Goal: Task Accomplishment & Management: Manage account settings

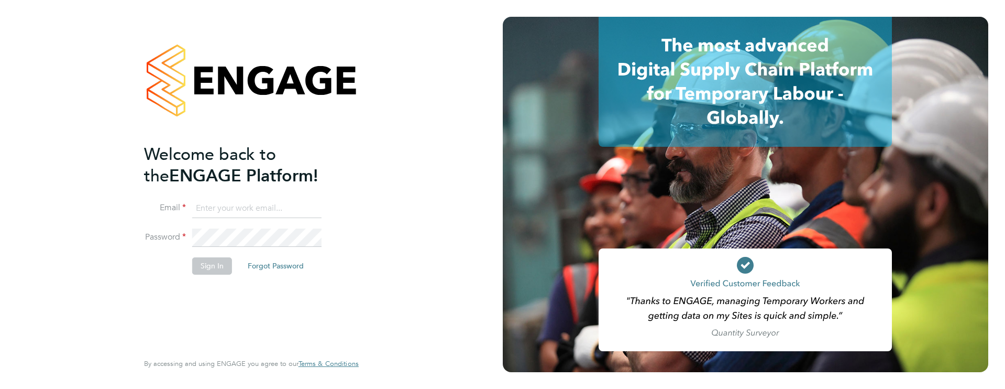
type input "[PERSON_NAME][EMAIL_ADDRESS][PERSON_NAME][DOMAIN_NAME]"
click at [222, 267] on button "Sign In" at bounding box center [212, 265] width 40 height 17
type input "[PERSON_NAME][EMAIL_ADDRESS][PERSON_NAME][DOMAIN_NAME]"
click at [218, 262] on button "Sign In" at bounding box center [212, 265] width 40 height 17
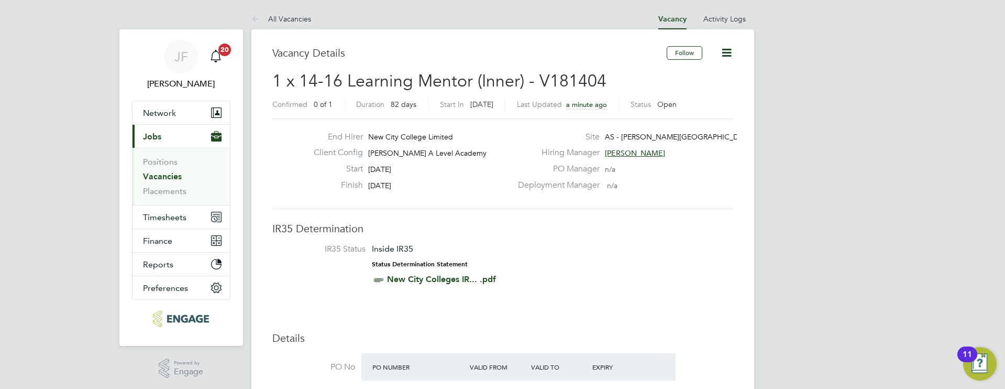
click at [159, 178] on link "Vacancies" at bounding box center [162, 176] width 39 height 10
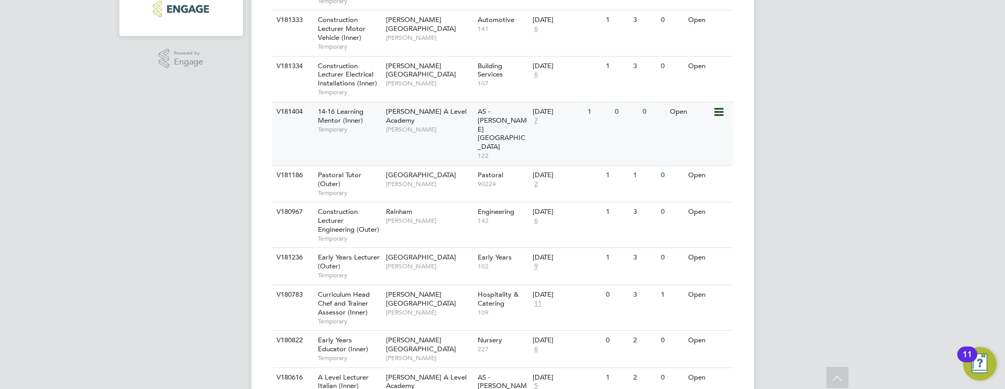
scroll to position [307, 0]
click at [537, 123] on span "7" at bounding box center [536, 123] width 7 height 9
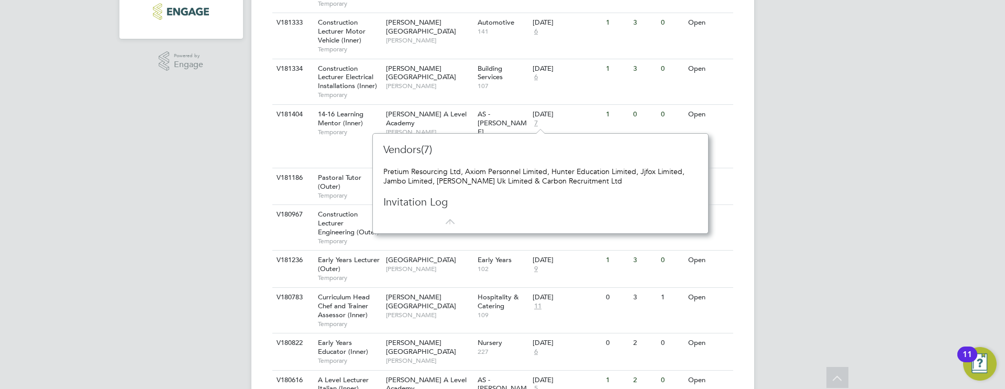
scroll to position [305, 0]
click at [257, 236] on div "Vacancies New Vacancy Vacancies I follow All Vacancies Client Config Site Posit…" at bounding box center [502, 168] width 503 height 888
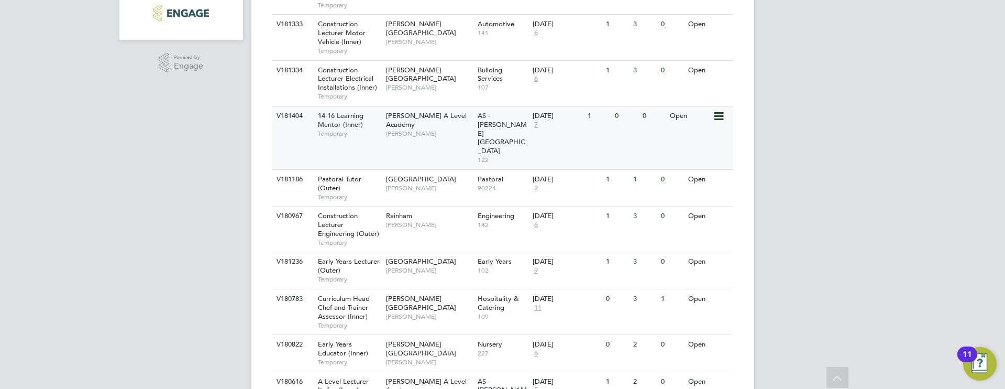
click at [354, 128] on span "14-16 Learning Mentor (Inner)" at bounding box center [341, 120] width 46 height 18
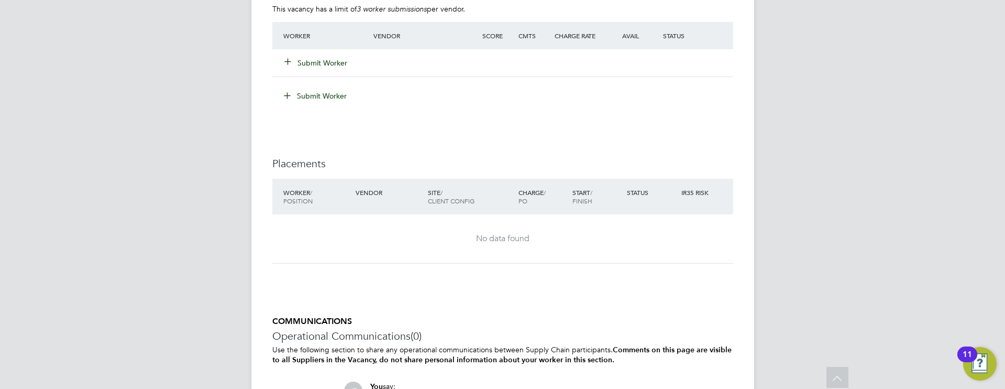
scroll to position [1737, 0]
click at [321, 65] on button "Submit Worker" at bounding box center [316, 63] width 63 height 10
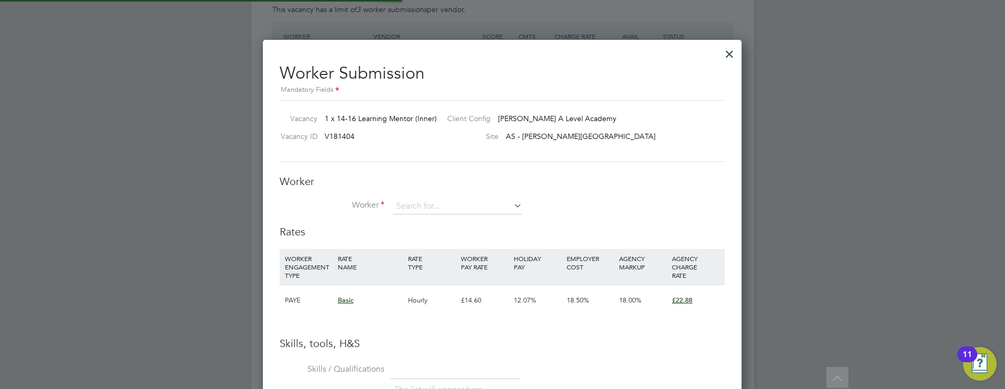
scroll to position [0, 0]
click at [438, 209] on input at bounding box center [457, 207] width 129 height 16
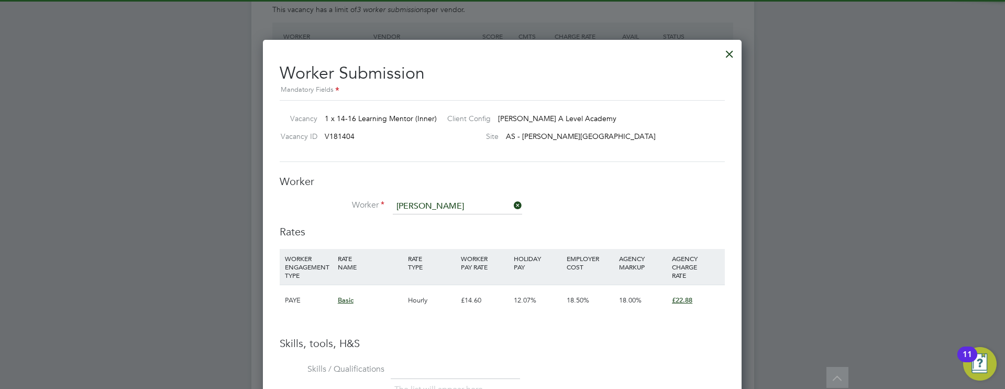
click at [438, 215] on li "Claudette Purville" at bounding box center [457, 221] width 130 height 14
type input "Claudette Purville"
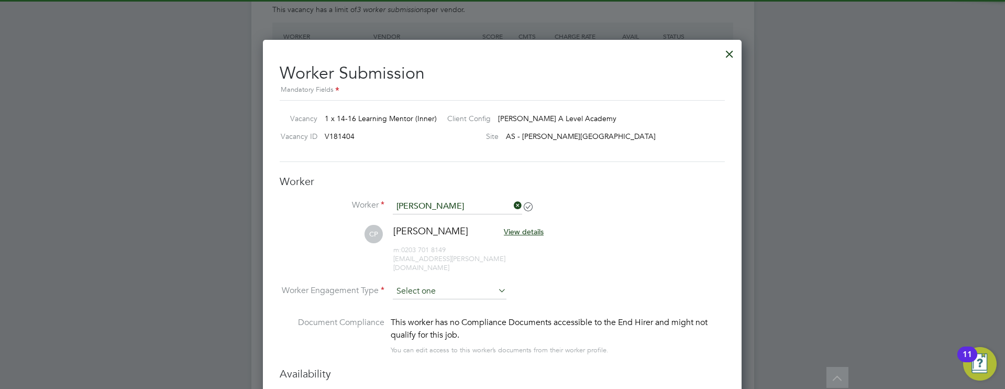
click at [418, 283] on input at bounding box center [450, 291] width 114 height 16
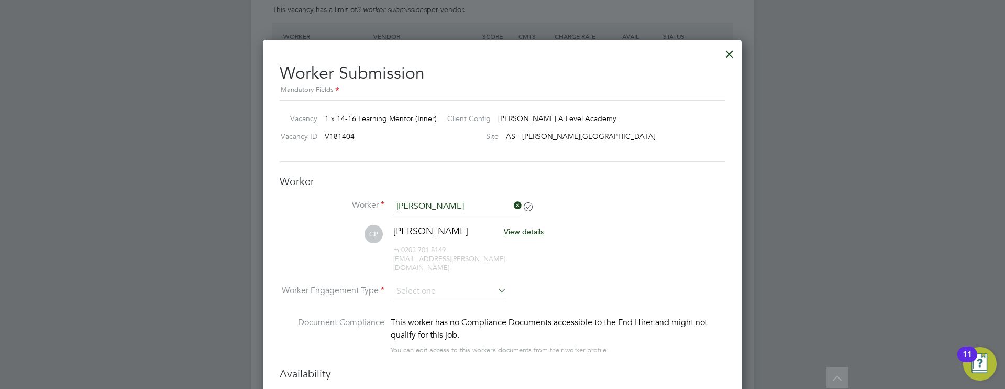
click at [427, 297] on li "Contract" at bounding box center [449, 297] width 115 height 14
type input "Contract"
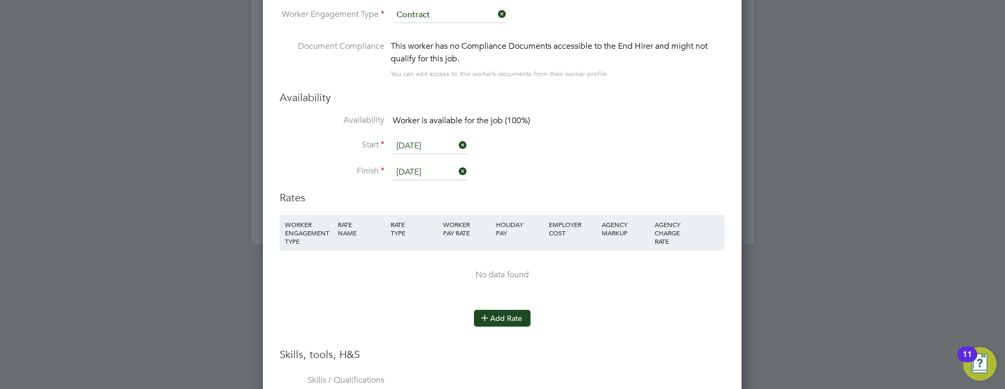
click at [509, 310] on button "Add Rate" at bounding box center [502, 318] width 57 height 17
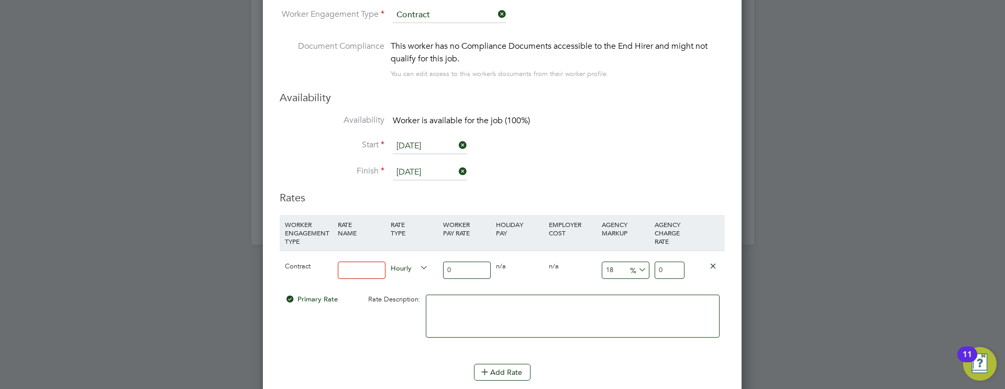
click at [359, 270] on div at bounding box center [361, 270] width 53 height 38
click at [365, 263] on input at bounding box center [362, 269] width 48 height 17
type input "basic"
click at [476, 261] on input "0" at bounding box center [467, 269] width 48 height 17
type input "3"
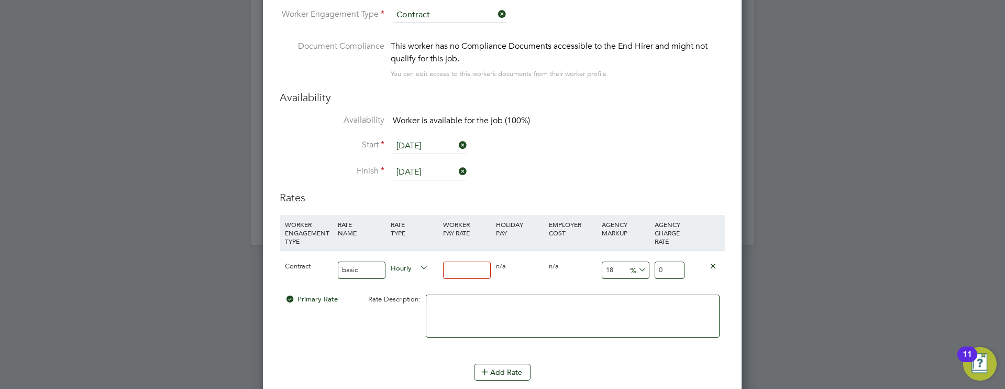
type input "3.54"
type input "30"
type input "35.4"
type input "30"
click at [614, 263] on input "18" at bounding box center [626, 269] width 48 height 17
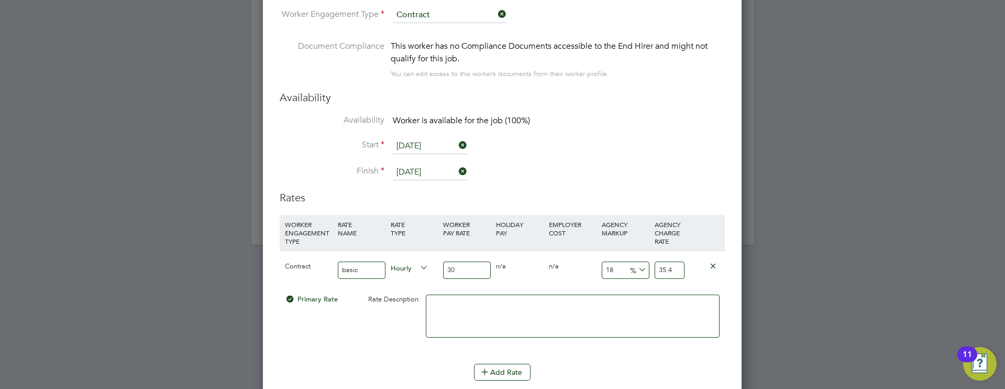
type input "1"
type input "30.3"
type input "2"
type input "30.6"
type input "23"
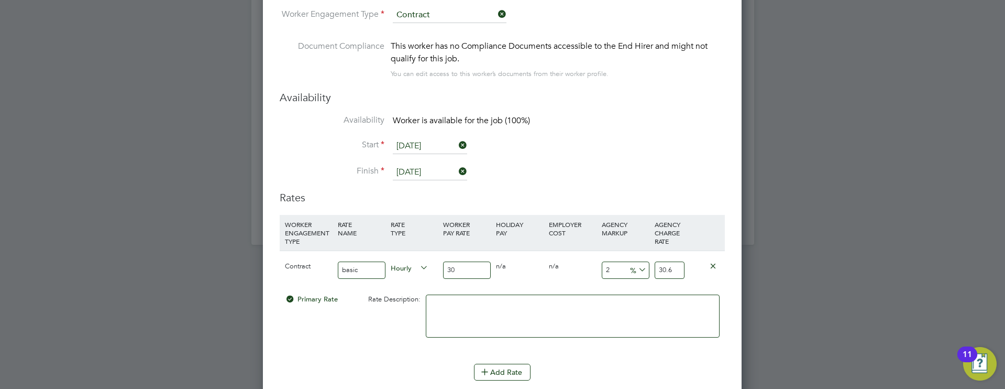
type input "36.9"
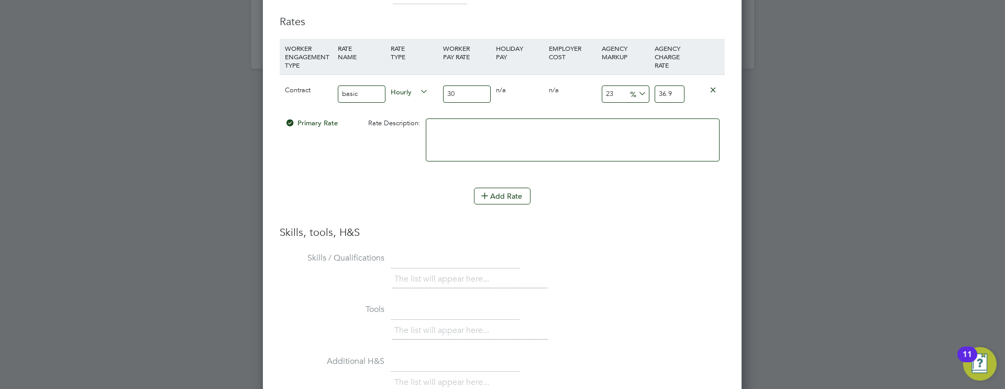
scroll to position [2165, 0]
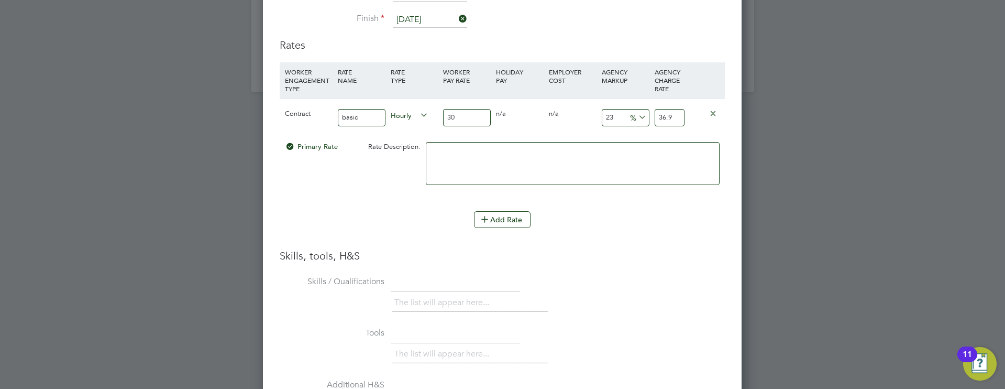
type input "23"
click at [464, 109] on input "30" at bounding box center [467, 117] width 48 height 17
type input "3"
type input "3.69"
type input "2"
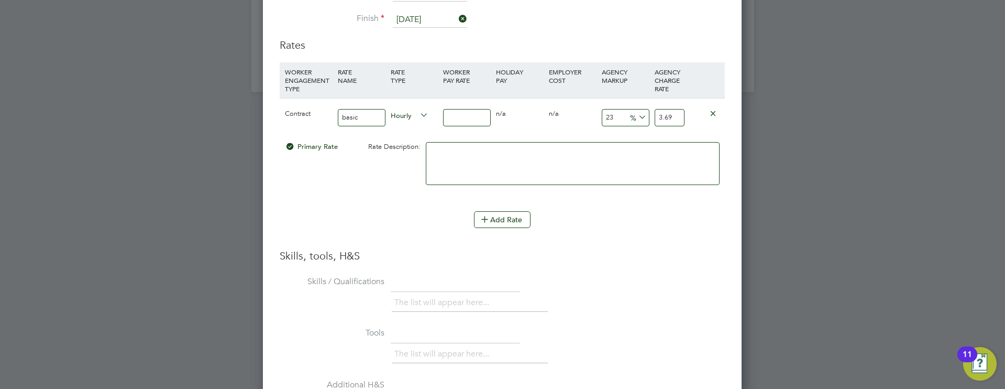
type input "2.46"
type input "26"
type input "31.98"
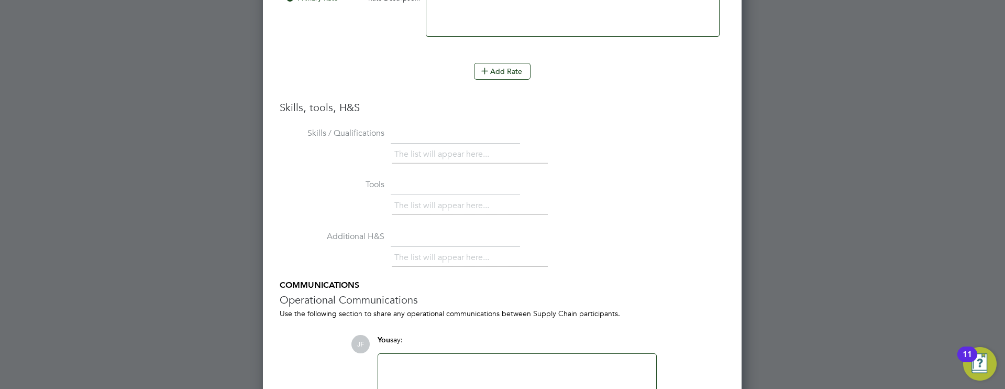
scroll to position [2381, 0]
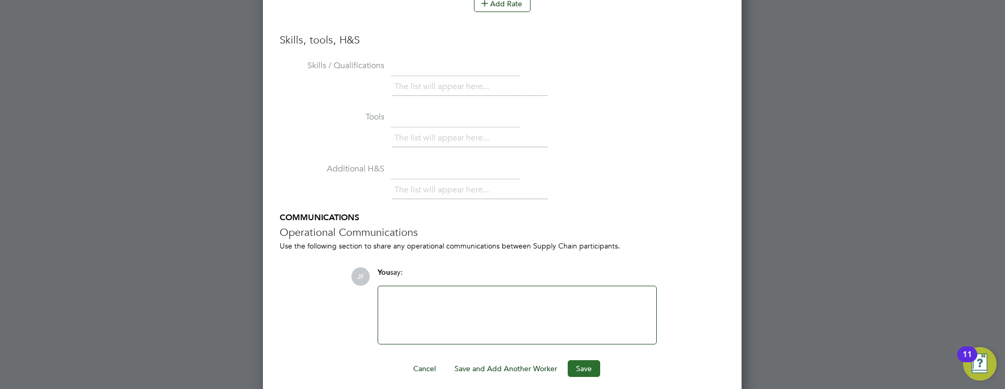
type input "26"
click at [589, 360] on button "Save" at bounding box center [584, 368] width 32 height 17
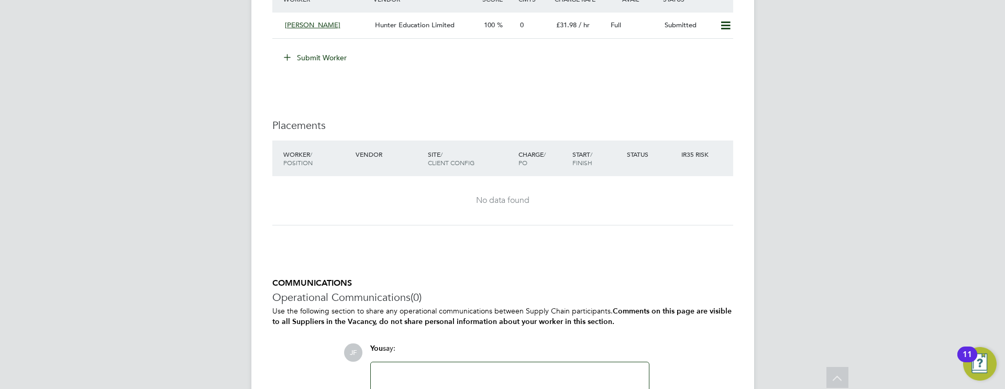
scroll to position [1882, 0]
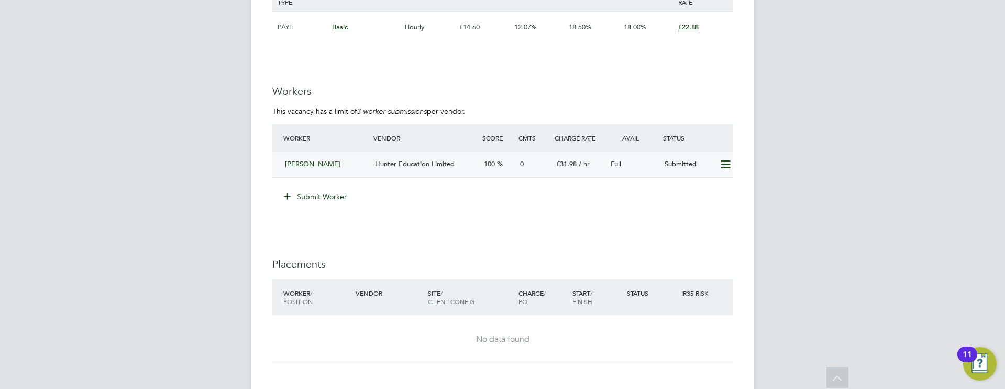
click at [389, 162] on span "Hunter Education Limited" at bounding box center [415, 163] width 80 height 9
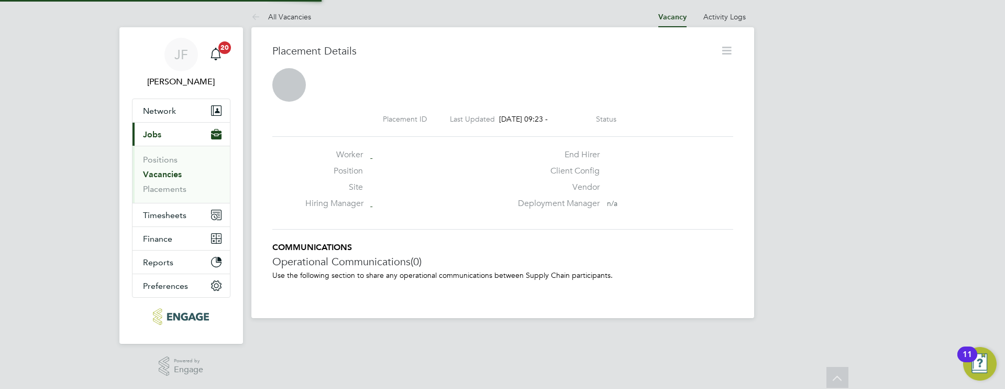
scroll to position [5, 5]
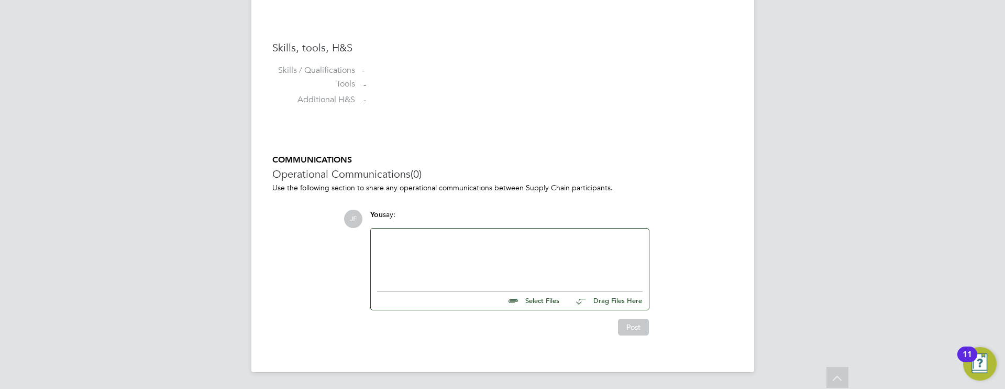
click at [530, 302] on input "file" at bounding box center [564, 299] width 157 height 15
click at [524, 296] on input "file" at bounding box center [564, 299] width 157 height 15
type input "C:\fakepath\Aug 2 25 CV - new.docx"
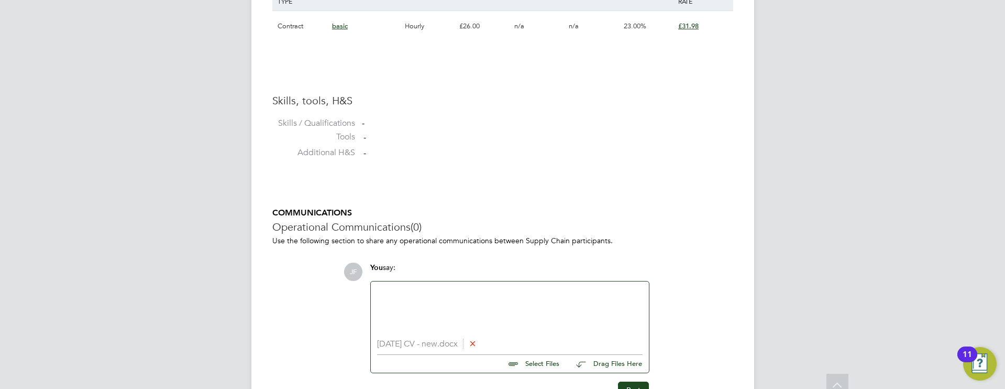
scroll to position [835, 0]
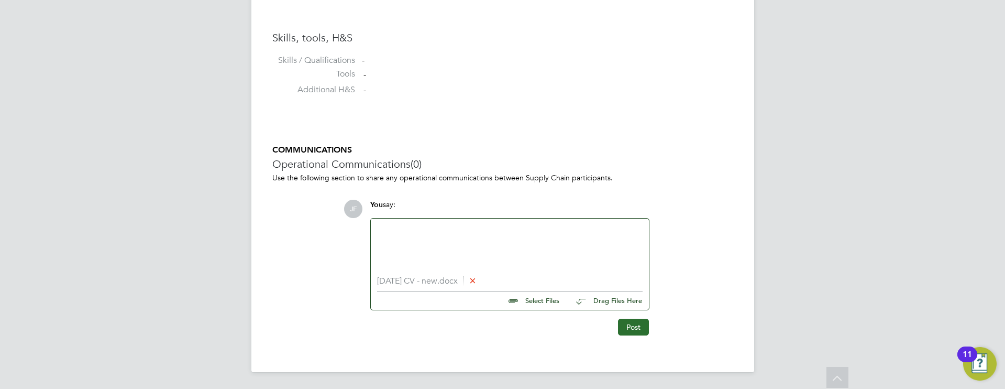
click at [630, 327] on button "Post" at bounding box center [633, 326] width 31 height 17
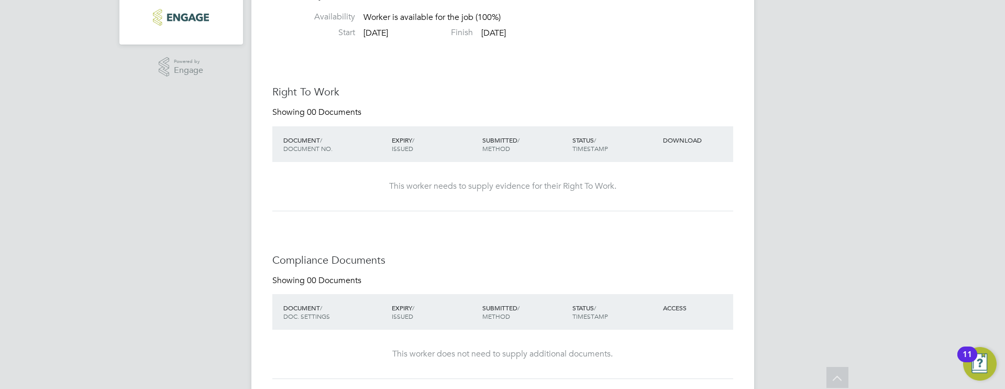
scroll to position [0, 0]
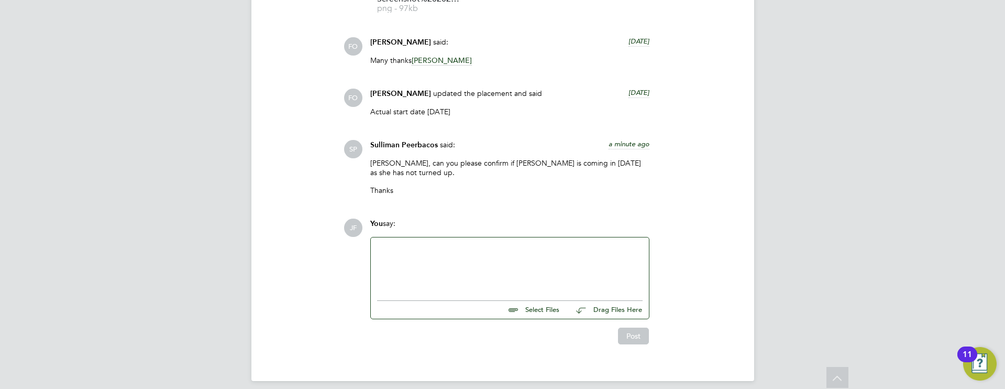
click at [430, 258] on div at bounding box center [510, 266] width 266 height 45
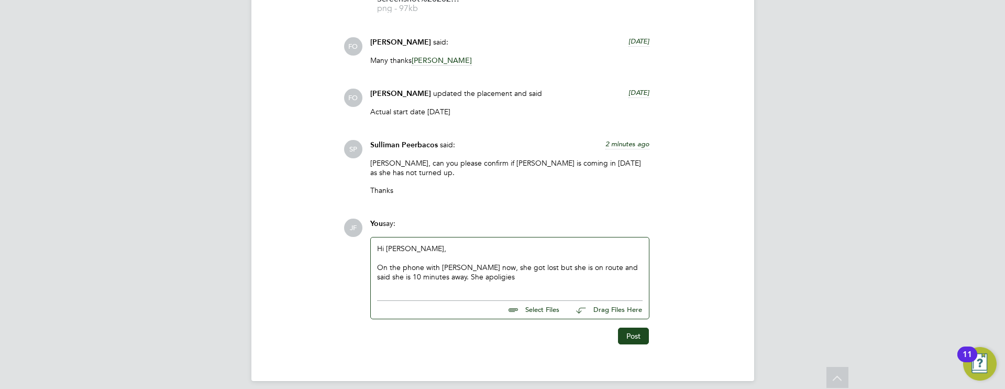
click at [452, 268] on div "On the phone with Reena now, she got lost but she is on route and said she is 1…" at bounding box center [510, 271] width 266 height 19
click at [493, 262] on div "On the phone with Reena now, she got lost but she is on route and said she is 1…" at bounding box center [510, 271] width 266 height 19
click at [497, 267] on div "On the phone with Reena now, she has got lost but she is on route and said she …" at bounding box center [510, 271] width 266 height 19
click at [632, 327] on button "Post" at bounding box center [633, 335] width 31 height 17
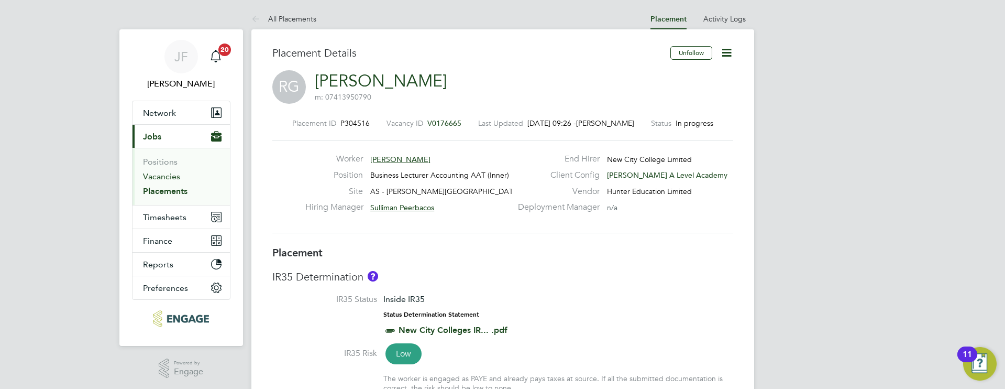
click at [159, 178] on link "Vacancies" at bounding box center [161, 176] width 37 height 10
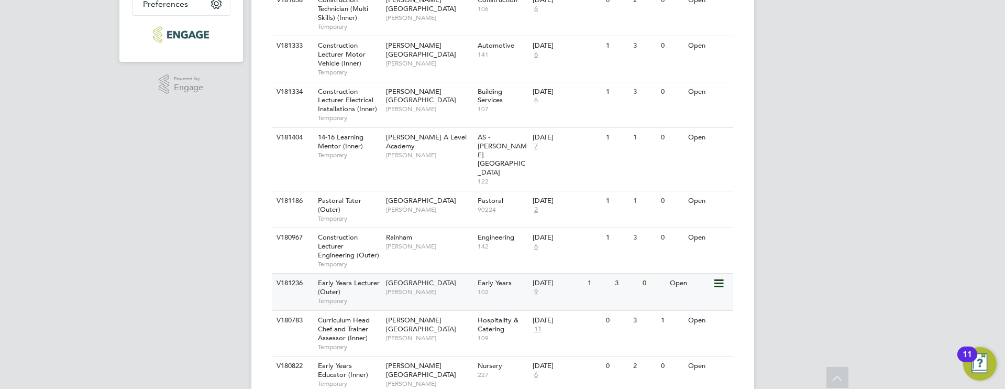
scroll to position [303, 0]
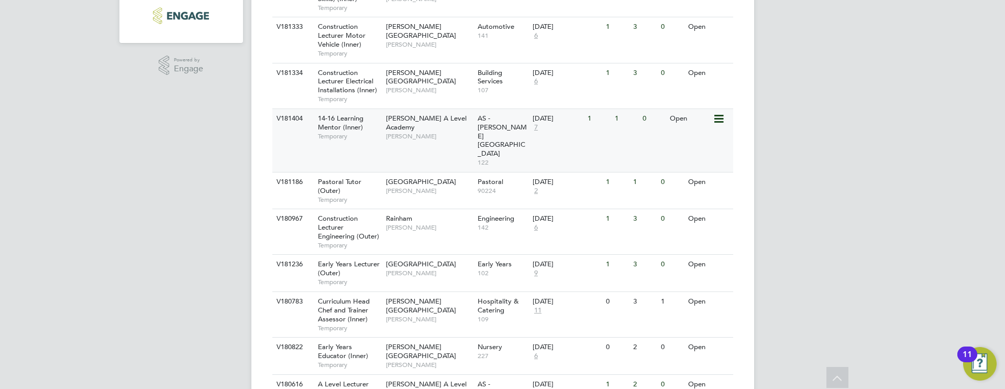
click at [382, 131] on div "14-16 Learning Mentor (Inner) Temporary" at bounding box center [346, 127] width 73 height 36
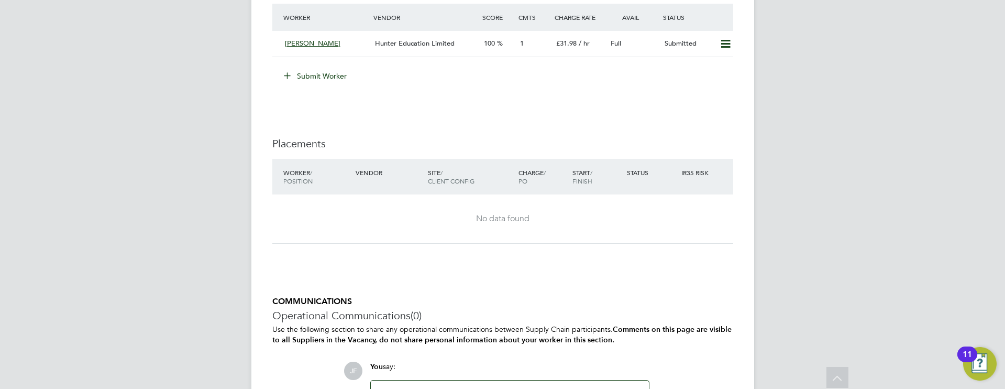
scroll to position [1724, 0]
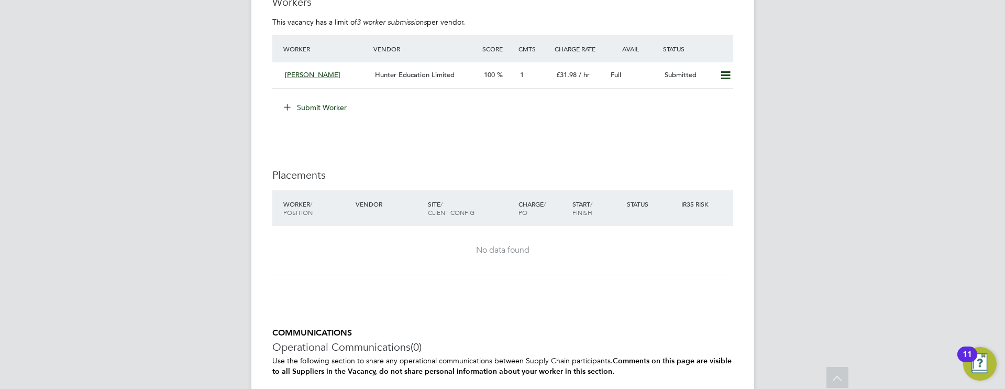
click at [334, 106] on button "Submit Worker" at bounding box center [316, 107] width 79 height 17
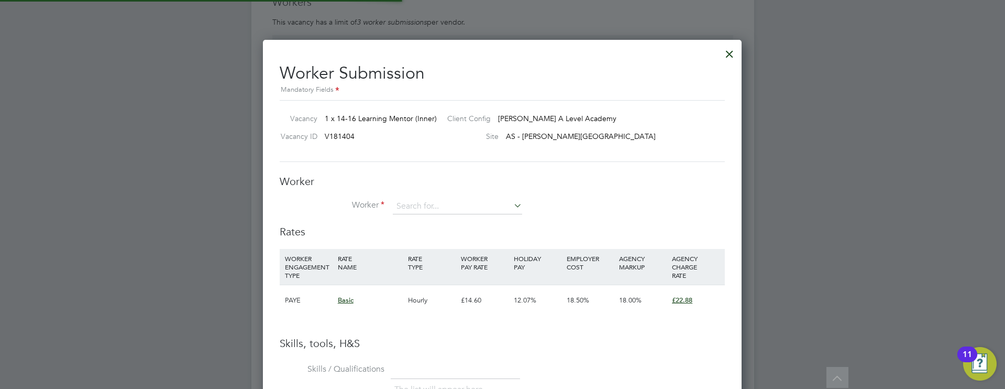
scroll to position [662, 479]
click at [428, 208] on input at bounding box center [457, 207] width 129 height 16
click at [443, 216] on li "Adebisi Adedayo" at bounding box center [457, 221] width 130 height 14
type input "Adebisi Adedayo"
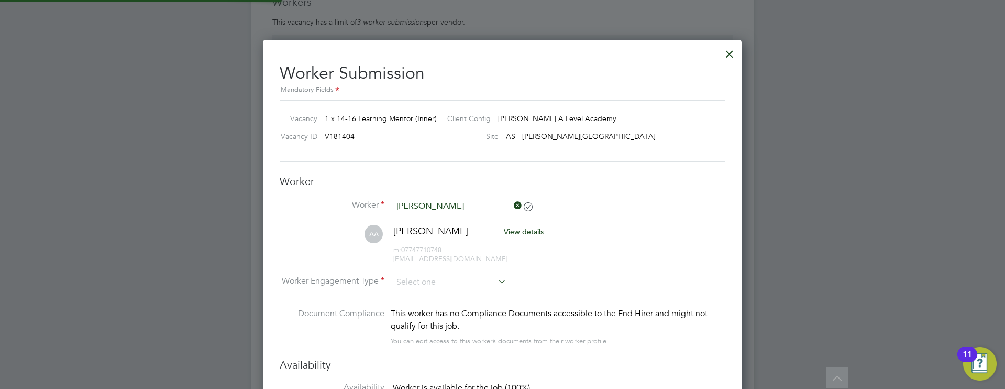
scroll to position [1743, 0]
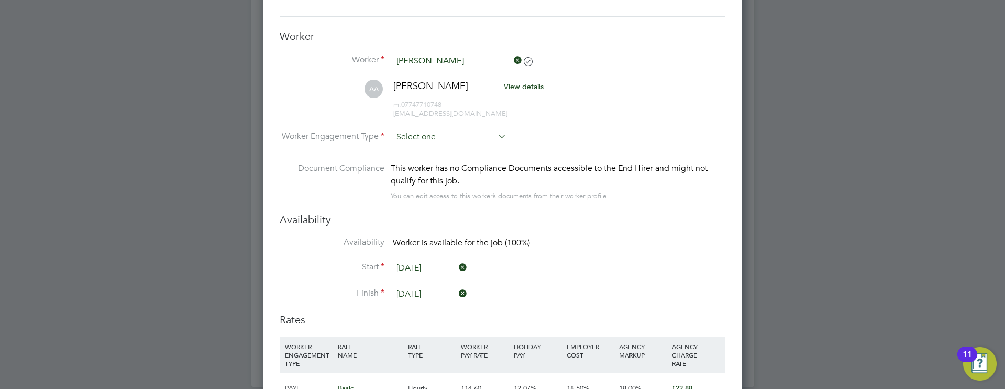
click at [440, 142] on input at bounding box center [450, 137] width 114 height 16
click at [432, 151] on li "Contract" at bounding box center [449, 152] width 115 height 14
type input "Contract"
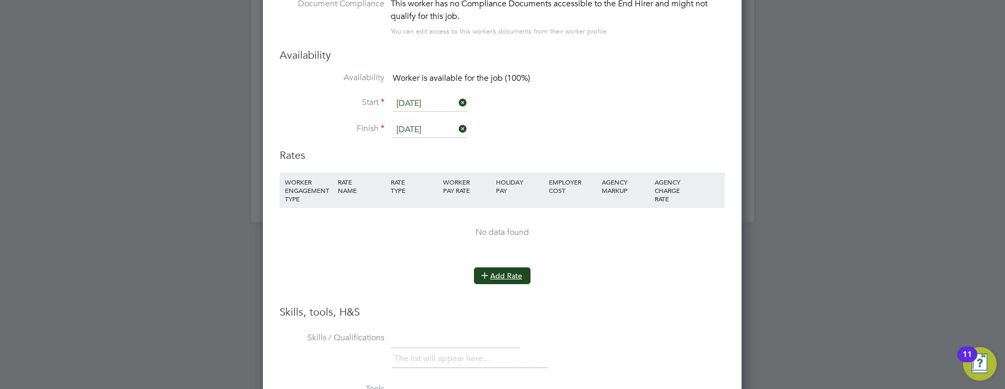
click at [504, 275] on button "Add Rate" at bounding box center [502, 275] width 57 height 17
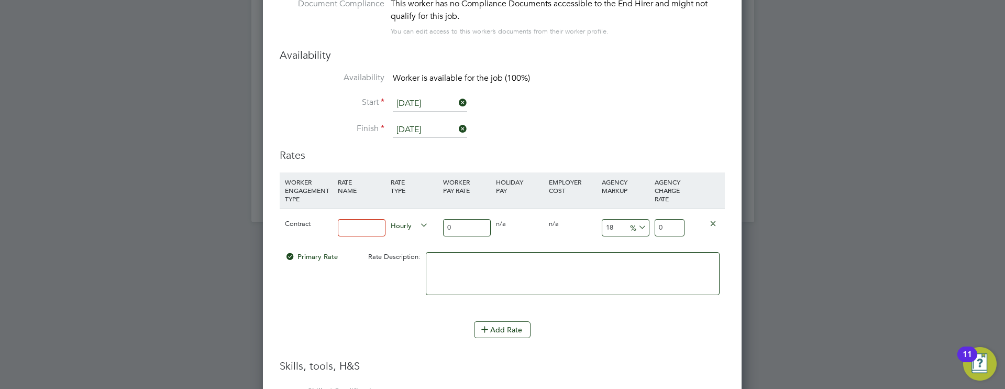
click at [360, 225] on input at bounding box center [362, 227] width 48 height 17
type input "basic"
click at [468, 229] on input "0" at bounding box center [467, 227] width 48 height 17
type input "2"
type input "2.36"
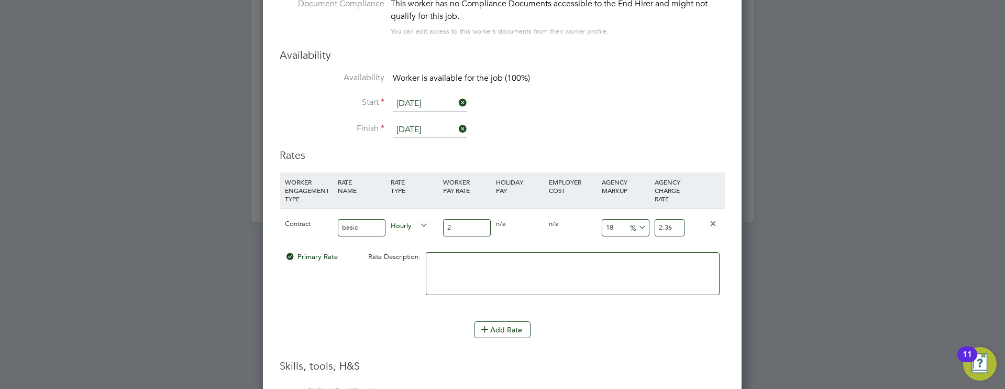
type input "25"
type input "29.5"
type input "25"
click at [619, 226] on input "18" at bounding box center [626, 227] width 48 height 17
type input "1"
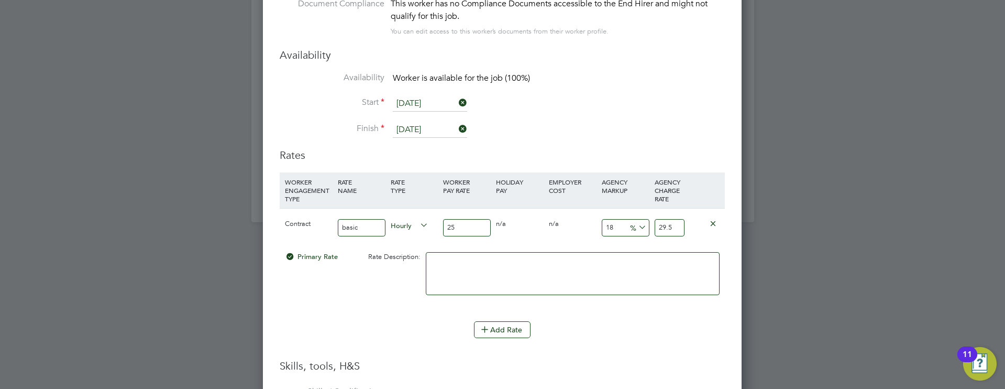
type input "25.25"
type input "2"
type input "25.5"
type input "23"
type input "30.75"
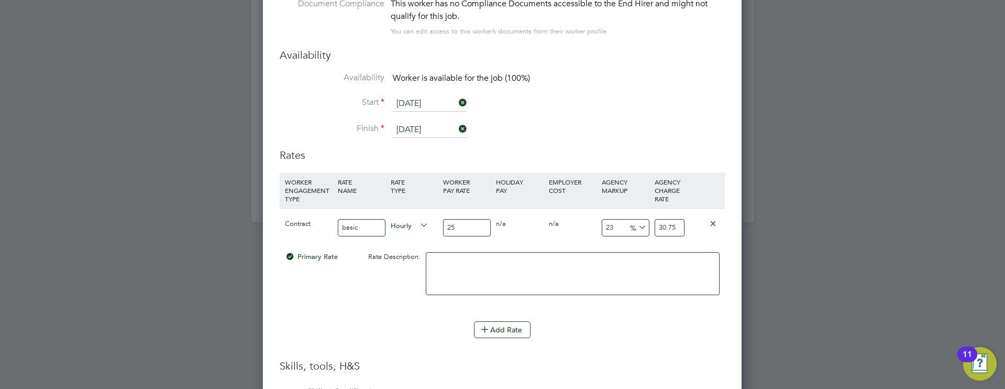
type input "23"
click at [455, 228] on input "25" at bounding box center [467, 227] width 48 height 17
type input "2"
type input "2.46"
type input "26"
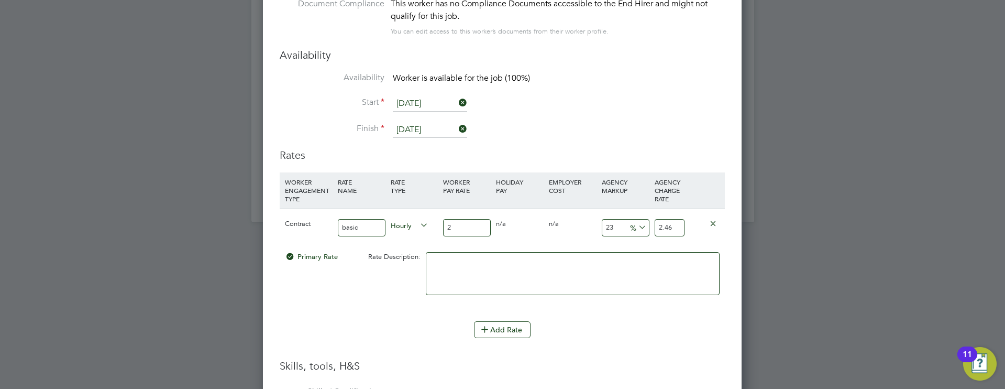
type input "31.98"
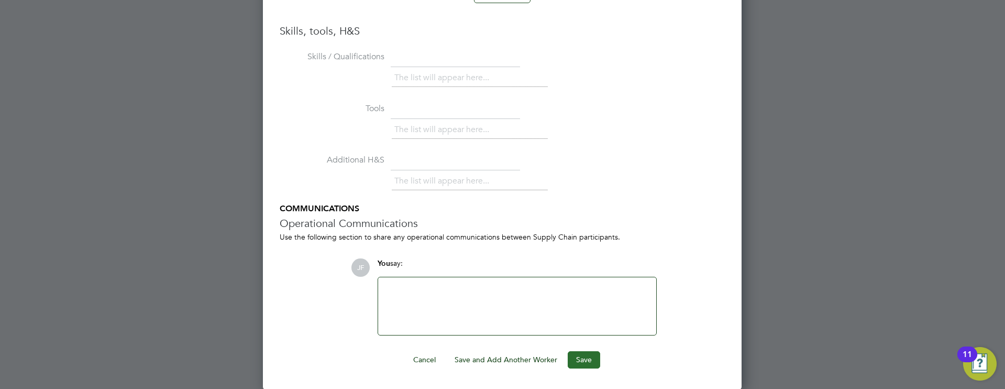
type input "26"
click at [582, 357] on button "Save" at bounding box center [584, 359] width 32 height 17
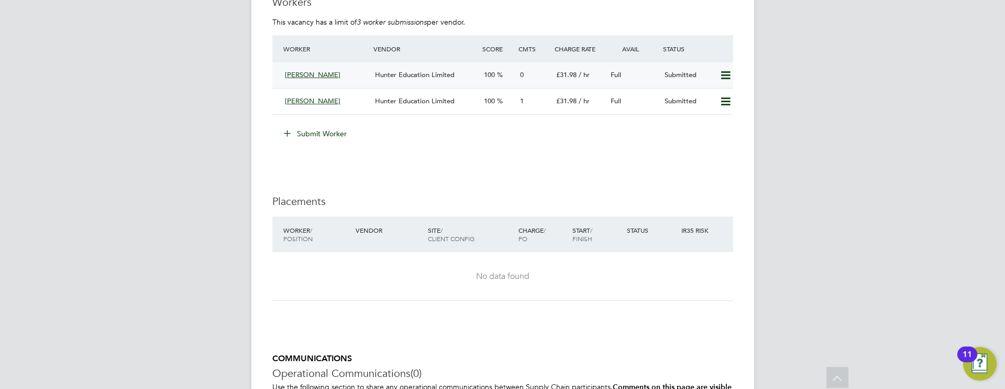
click at [431, 76] on span "Hunter Education Limited" at bounding box center [415, 74] width 80 height 9
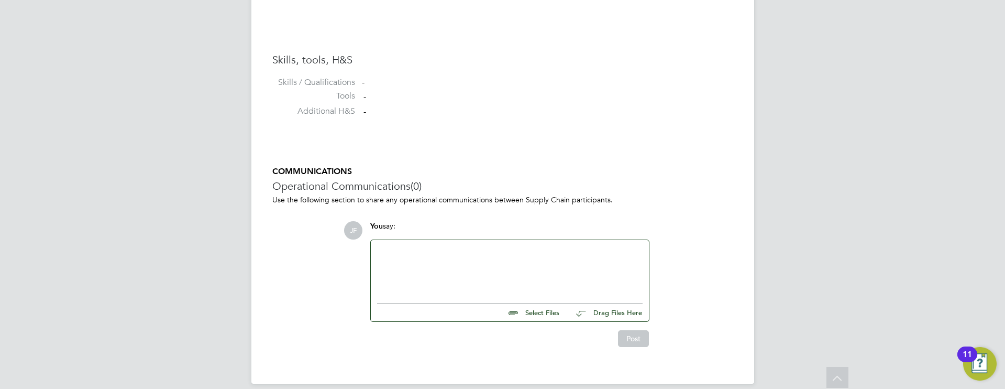
scroll to position [821, 0]
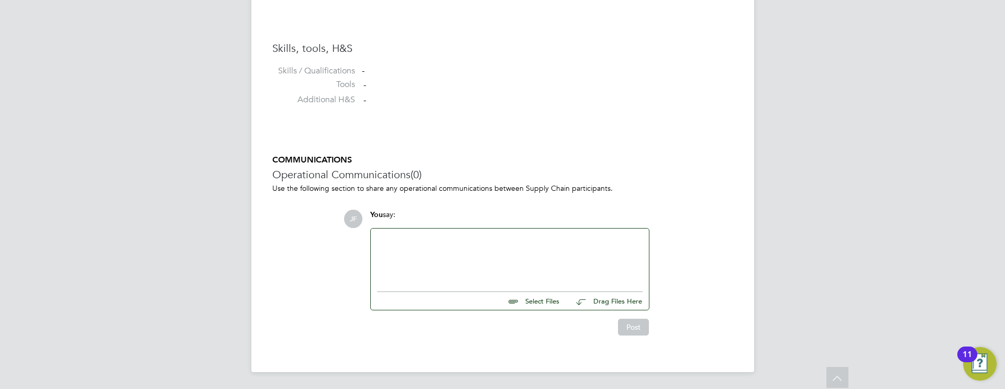
click at [520, 302] on input "file" at bounding box center [564, 299] width 157 height 15
type input "C:\fakepath\34495 - new.doc"
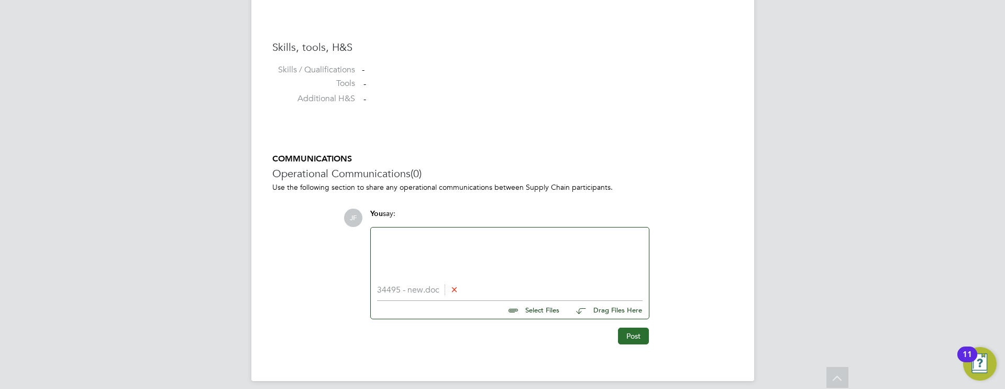
click at [642, 341] on button "Post" at bounding box center [633, 335] width 31 height 17
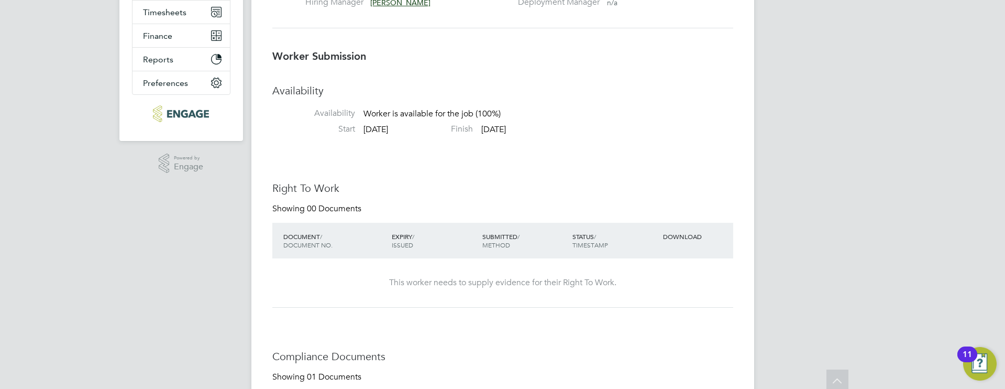
scroll to position [0, 0]
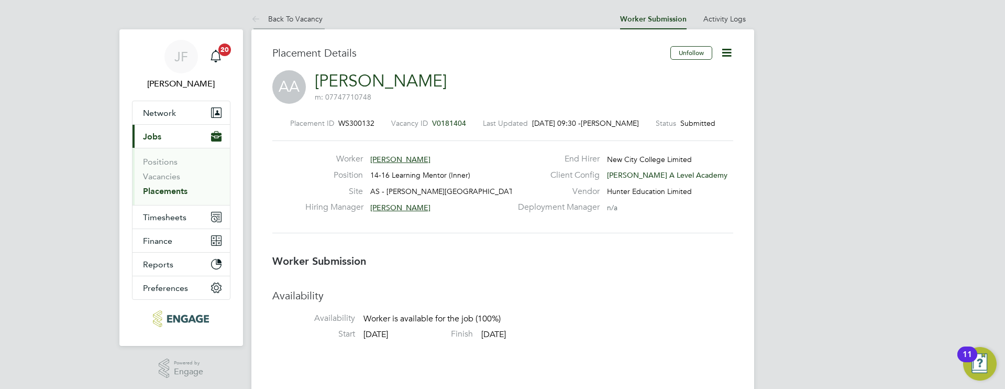
click at [296, 16] on link "Back To Vacancy" at bounding box center [286, 18] width 71 height 9
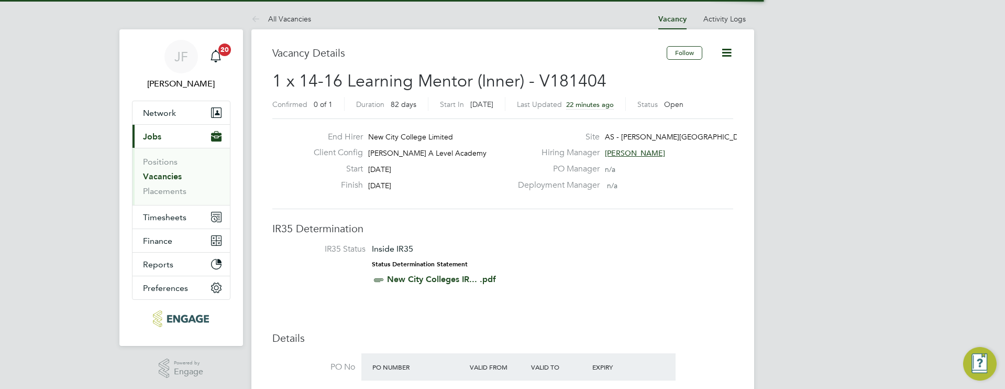
scroll to position [18, 91]
click at [279, 20] on link "All Vacancies" at bounding box center [281, 18] width 60 height 9
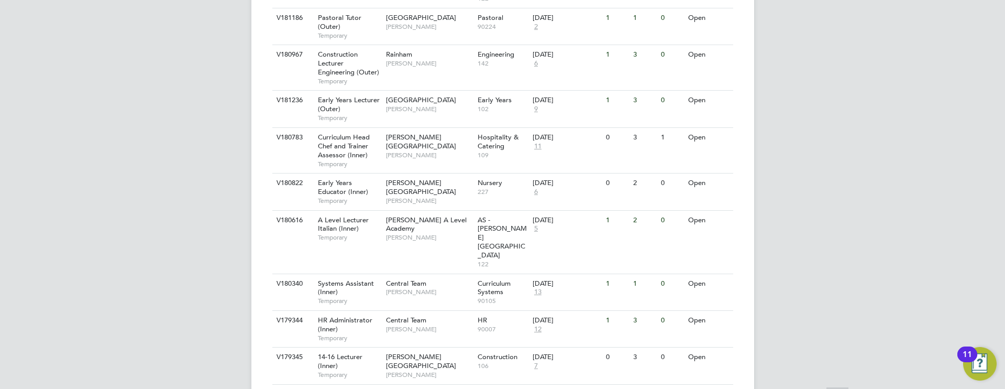
scroll to position [493, 0]
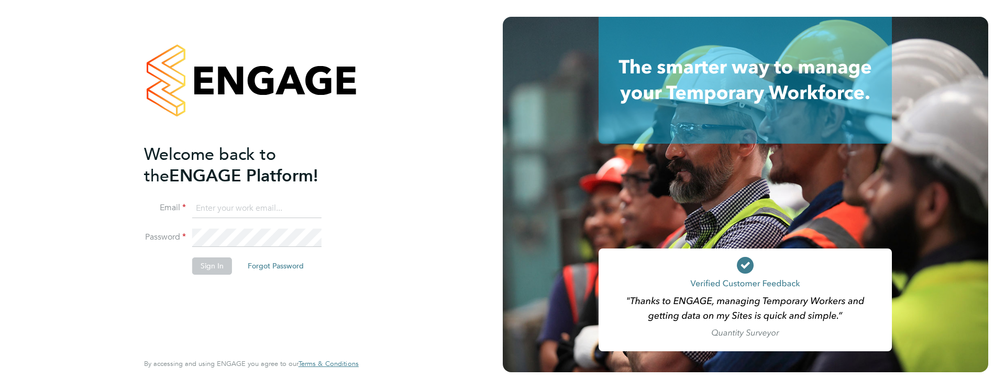
type input "james.farrington@huntereducation.co.uk"
click at [221, 270] on button "Sign In" at bounding box center [212, 265] width 40 height 17
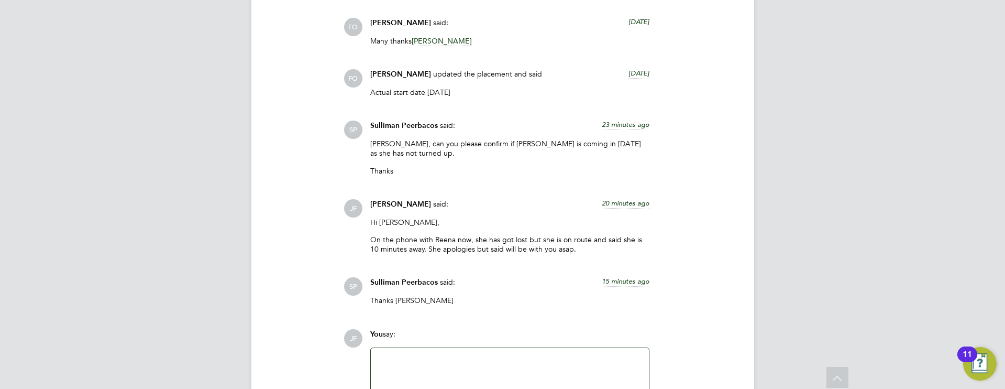
scroll to position [1190, 0]
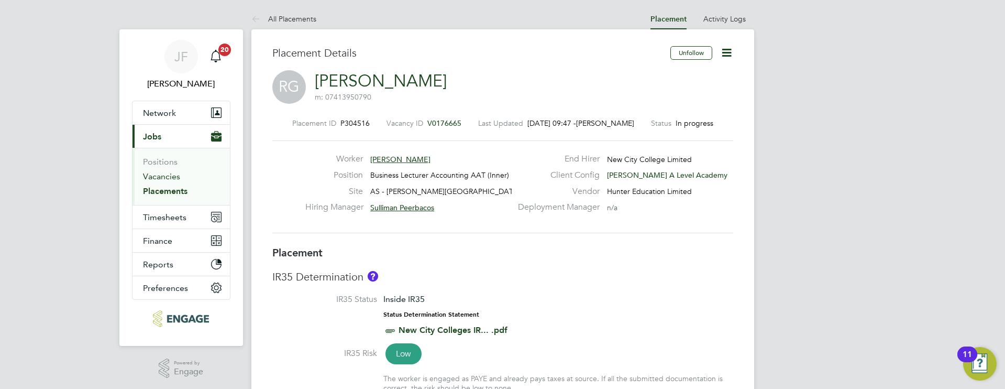
click at [162, 175] on link "Vacancies" at bounding box center [161, 176] width 37 height 10
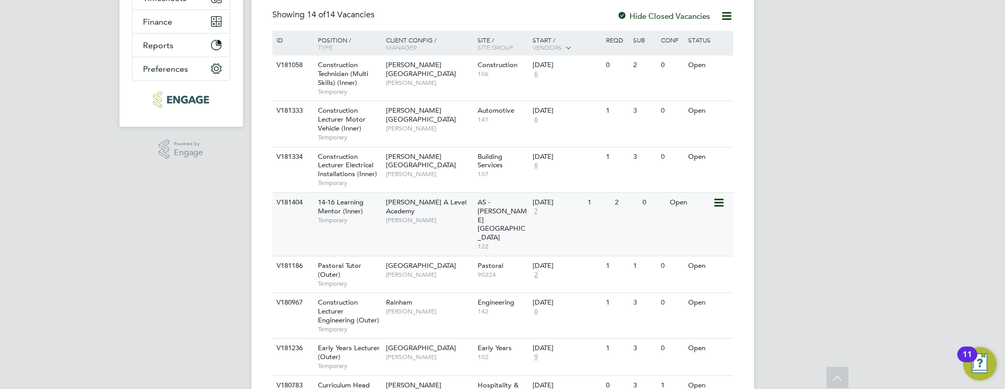
click at [348, 210] on span "14-16 Learning Mentor (Inner)" at bounding box center [341, 206] width 46 height 18
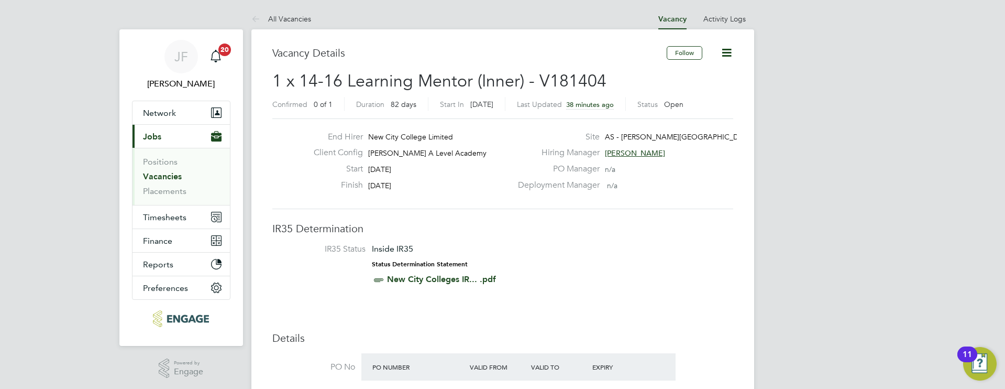
click at [627, 152] on span "[PERSON_NAME]" at bounding box center [635, 152] width 60 height 9
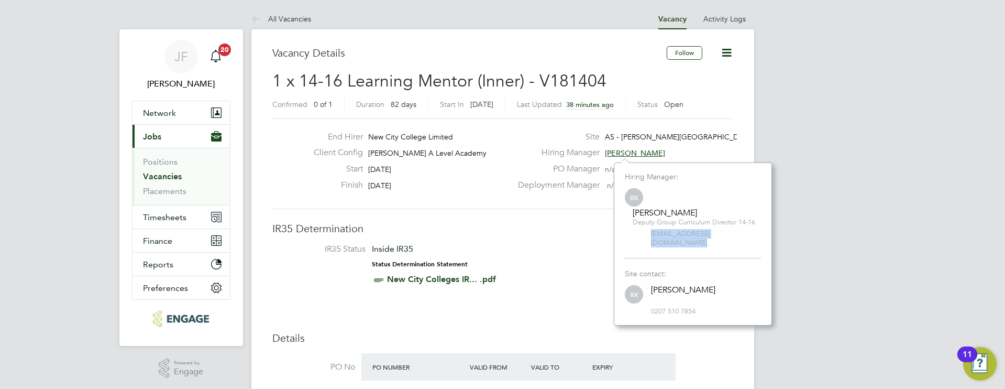
drag, startPoint x: 755, startPoint y: 235, endPoint x: 688, endPoint y: 239, distance: 66.6
click at [636, 237] on div "RK [PERSON_NAME] Deputy Group Curriculum Director 14-16 [EMAIL_ADDRESS][DOMAIN_…" at bounding box center [693, 216] width 136 height 61
copy span "[EMAIL_ADDRESS][DOMAIN_NAME]"
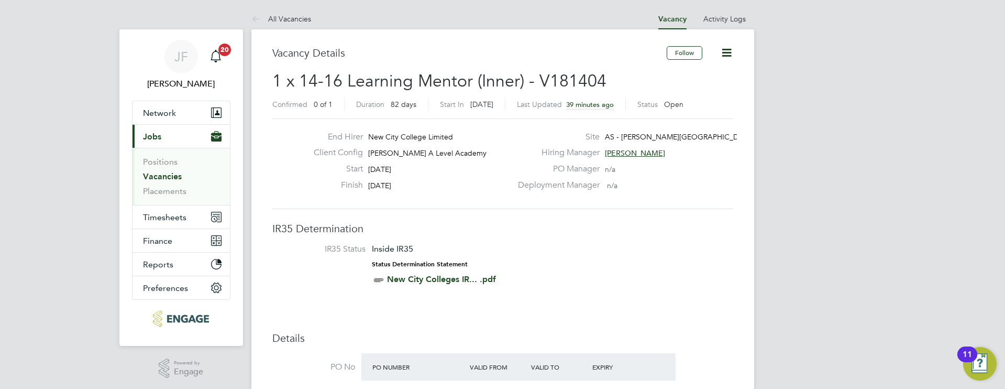
click at [633, 136] on span "AS - [PERSON_NAME][GEOGRAPHIC_DATA]" at bounding box center [680, 136] width 150 height 9
click at [649, 136] on span "AS - [PERSON_NAME][GEOGRAPHIC_DATA]" at bounding box center [680, 136] width 150 height 9
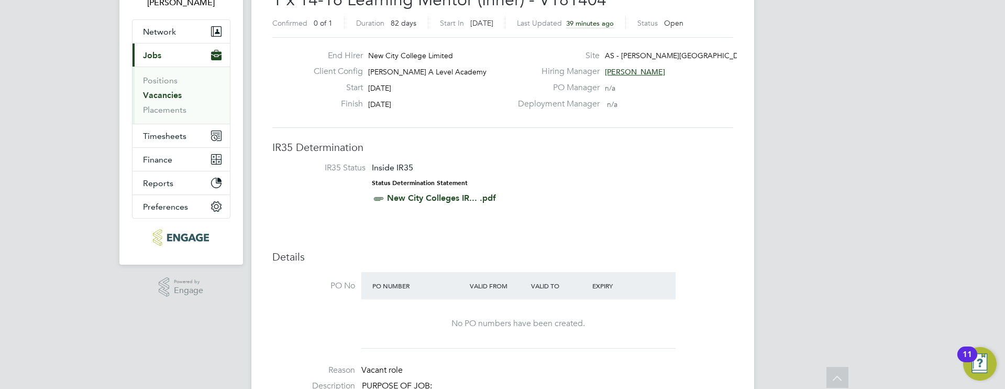
scroll to position [0, 0]
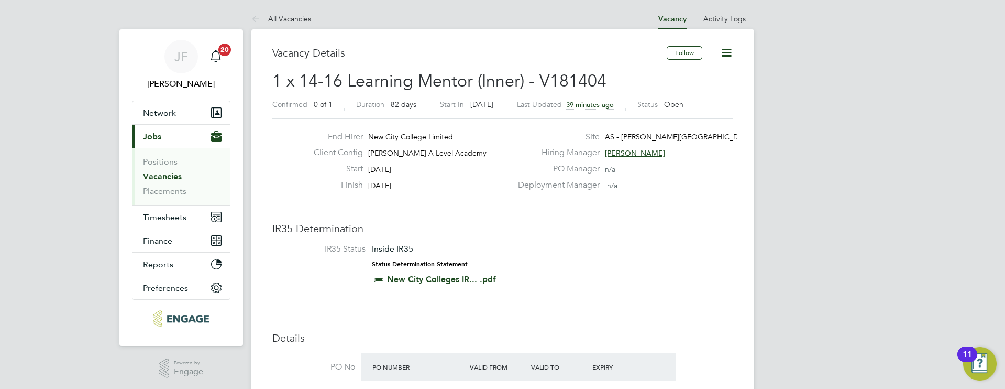
click at [636, 136] on span "AS - [PERSON_NAME][GEOGRAPHIC_DATA]" at bounding box center [680, 136] width 150 height 9
click at [666, 134] on span "AS - [PERSON_NAME][GEOGRAPHIC_DATA]" at bounding box center [680, 136] width 150 height 9
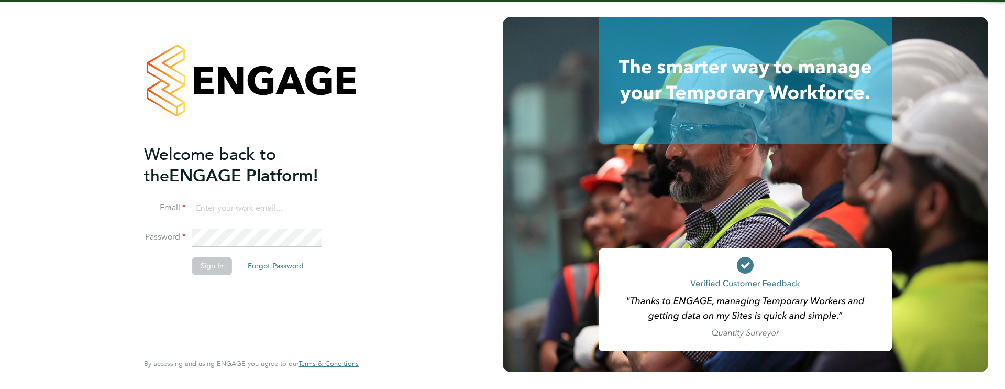
type input "james.farrington@huntereducation.co.uk"
click at [212, 266] on button "Sign In" at bounding box center [212, 265] width 40 height 17
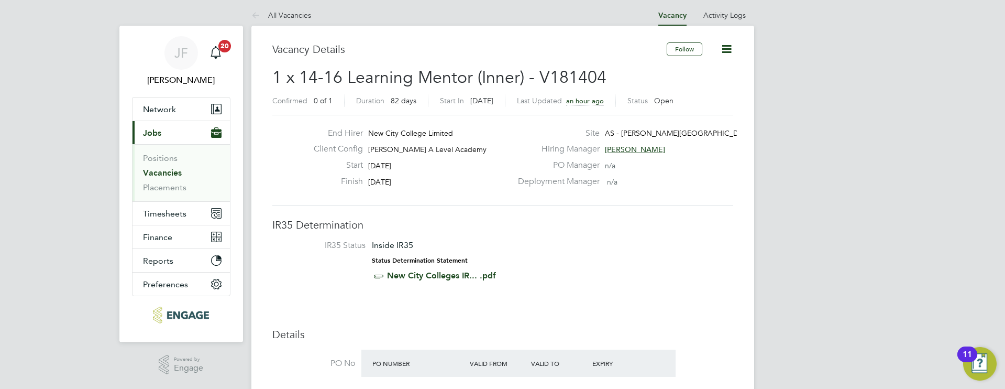
scroll to position [7, 0]
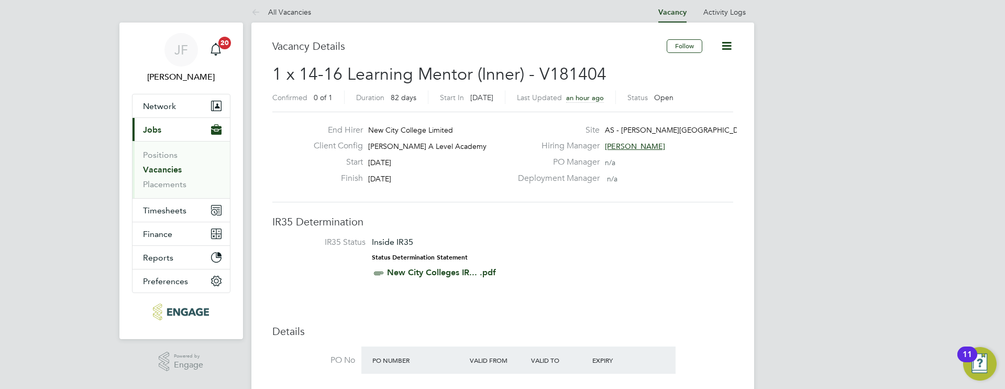
click at [170, 170] on link "Vacancies" at bounding box center [162, 169] width 39 height 10
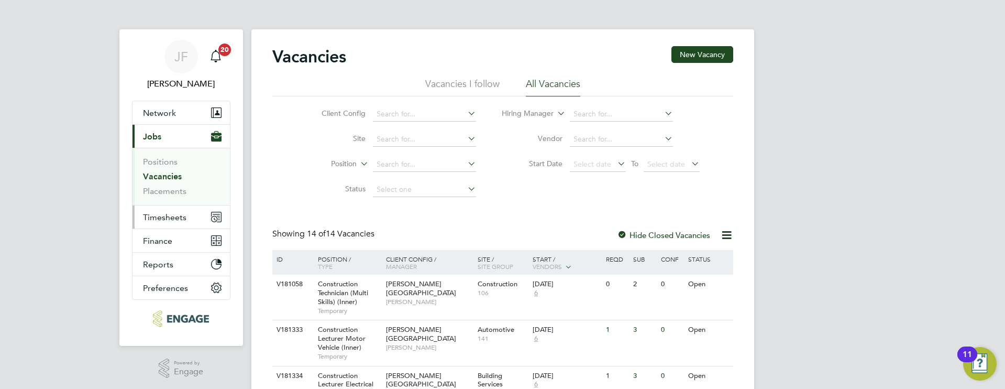
click at [175, 224] on button "Timesheets" at bounding box center [181, 216] width 97 height 23
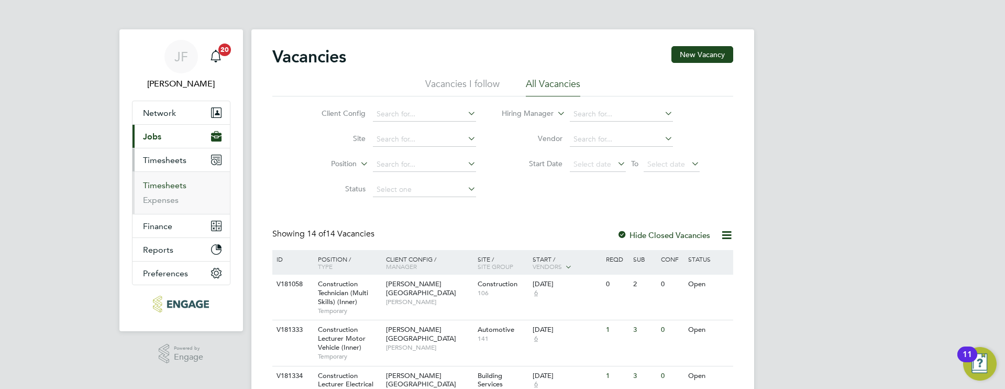
click at [170, 189] on link "Timesheets" at bounding box center [164, 185] width 43 height 10
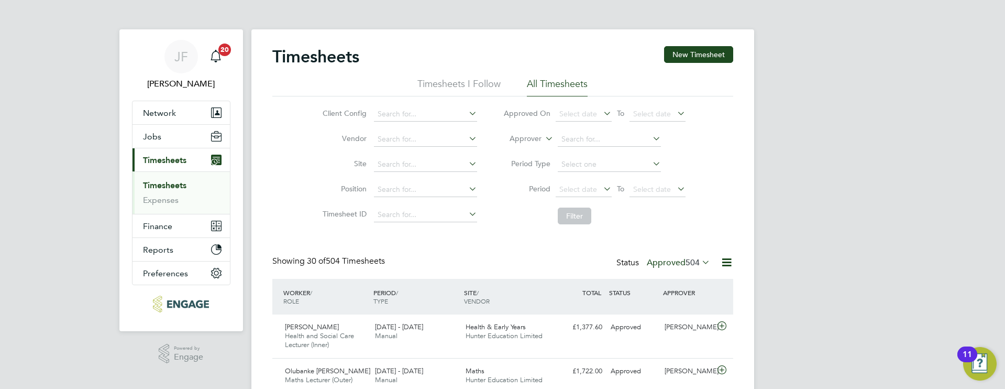
scroll to position [27, 91]
click at [711, 58] on button "New Timesheet" at bounding box center [698, 54] width 69 height 17
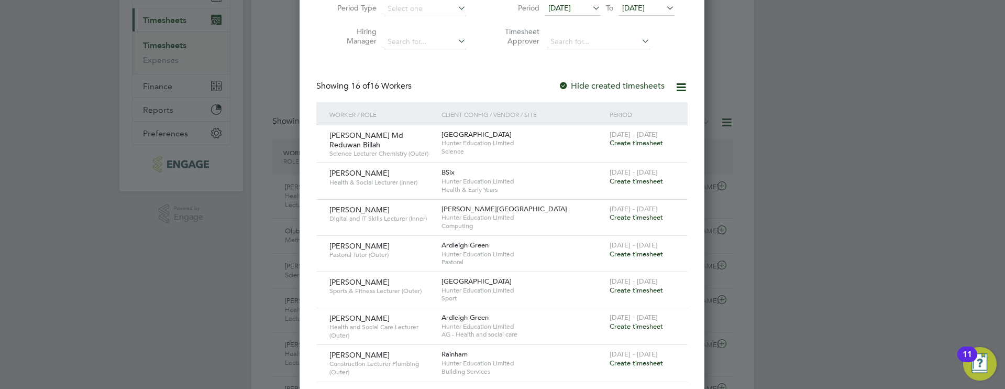
click at [643, 215] on span "Create timesheet" at bounding box center [636, 217] width 53 height 9
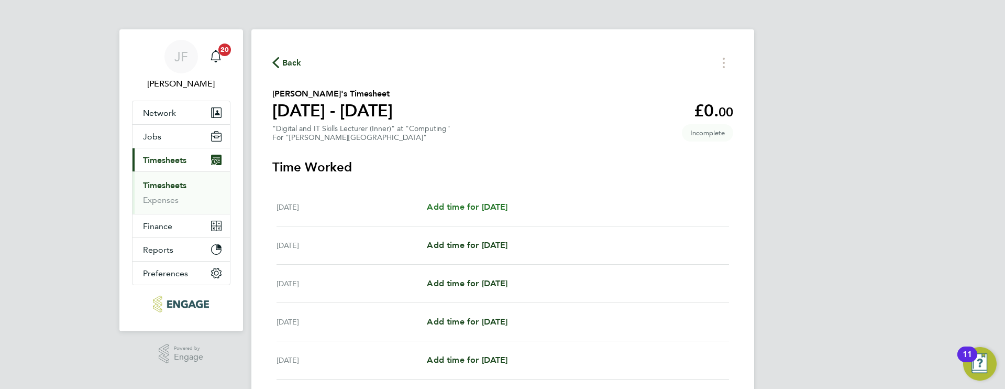
click at [508, 207] on span "Add time for Mon 22 Sep" at bounding box center [467, 207] width 81 height 10
select select "60"
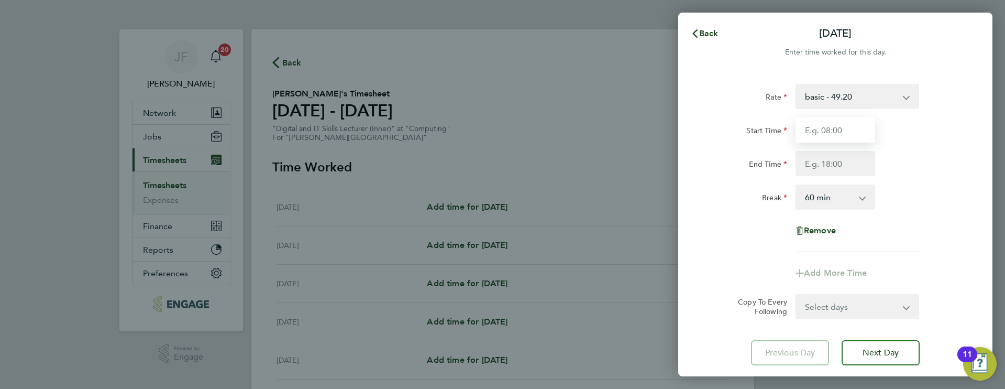
click at [840, 127] on input "Start Time" at bounding box center [836, 129] width 80 height 25
click at [839, 135] on input "Start Time" at bounding box center [836, 129] width 80 height 25
type input "09:00"
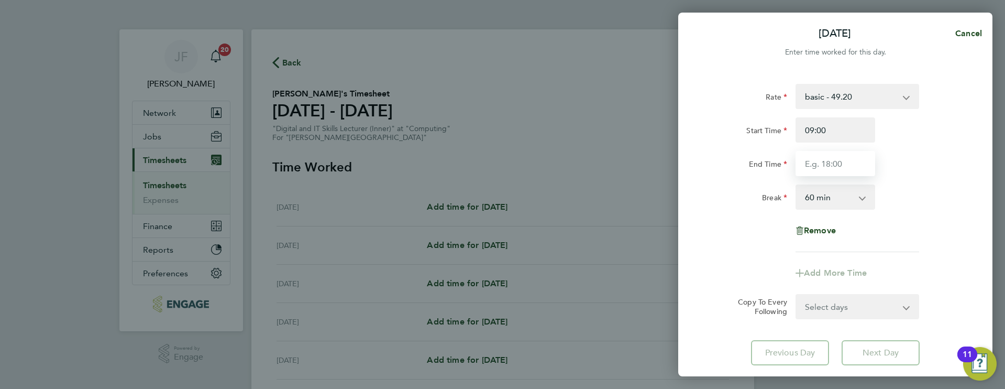
click at [834, 163] on input "End Time" at bounding box center [836, 163] width 80 height 25
type input "17:00"
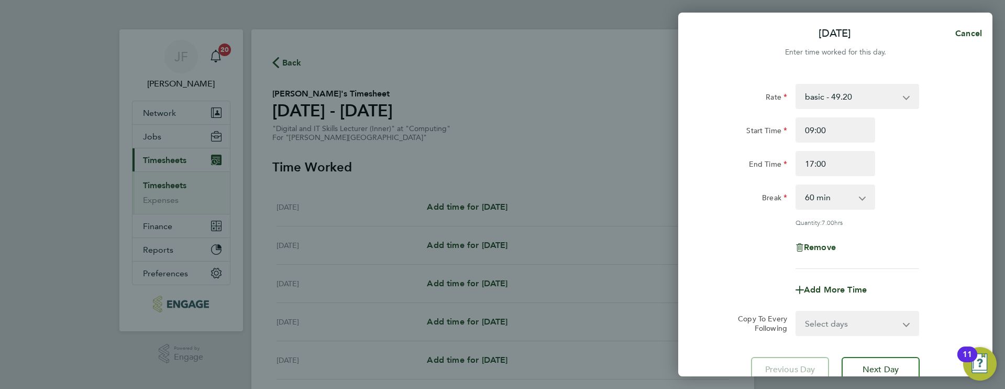
click at [895, 208] on div "Break 0 min 15 min 30 min 45 min 60 min 75 min 90 min" at bounding box center [835, 196] width 264 height 25
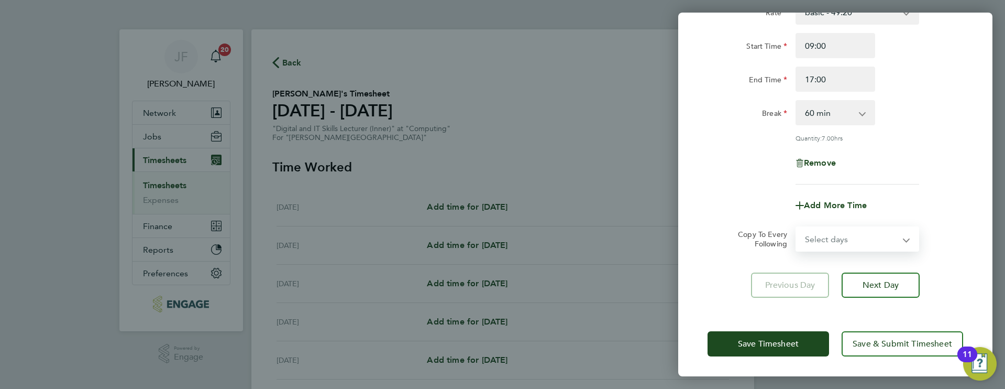
click at [852, 247] on select "Select days Day Weekday (Mon-Fri) Weekend (Sat-Sun) Tuesday Wednesday Thursday …" at bounding box center [852, 238] width 110 height 23
select select "WEEKDAY"
click at [797, 227] on select "Select days Day Weekday (Mon-Fri) Weekend (Sat-Sun) Tuesday Wednesday Thursday …" at bounding box center [852, 238] width 110 height 23
select select "2025-09-28"
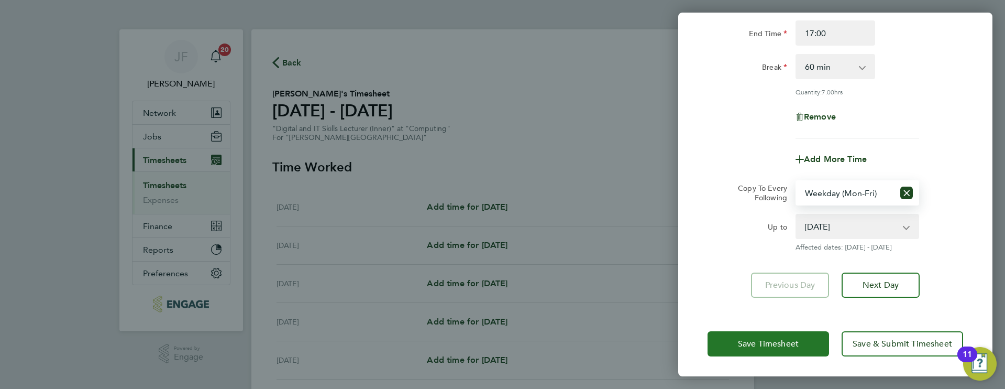
click at [750, 344] on span "Save Timesheet" at bounding box center [768, 343] width 61 height 10
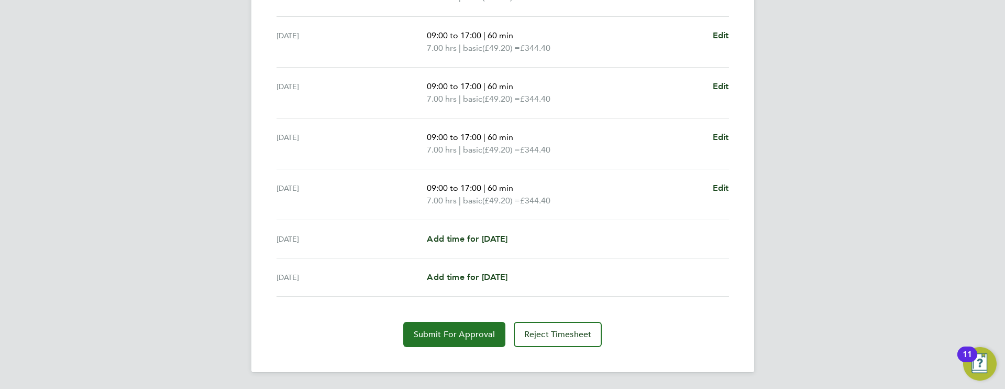
click at [476, 333] on span "Submit For Approval" at bounding box center [454, 334] width 81 height 10
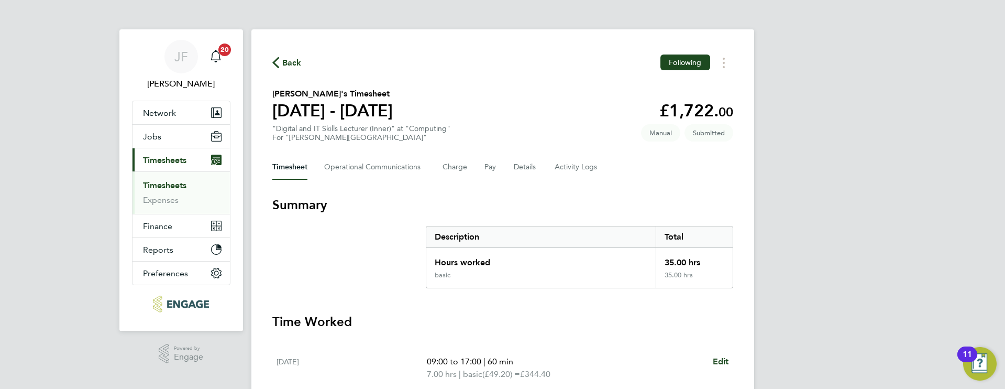
click at [170, 188] on link "Timesheets" at bounding box center [164, 185] width 43 height 10
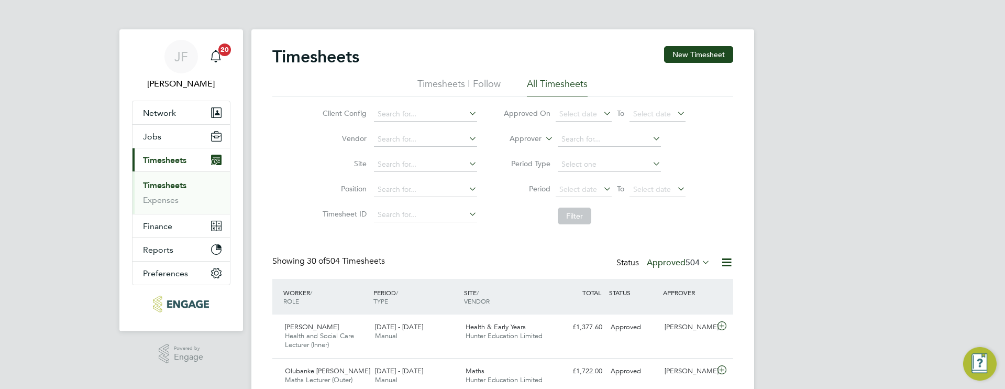
click at [691, 263] on span "504" at bounding box center [693, 262] width 14 height 10
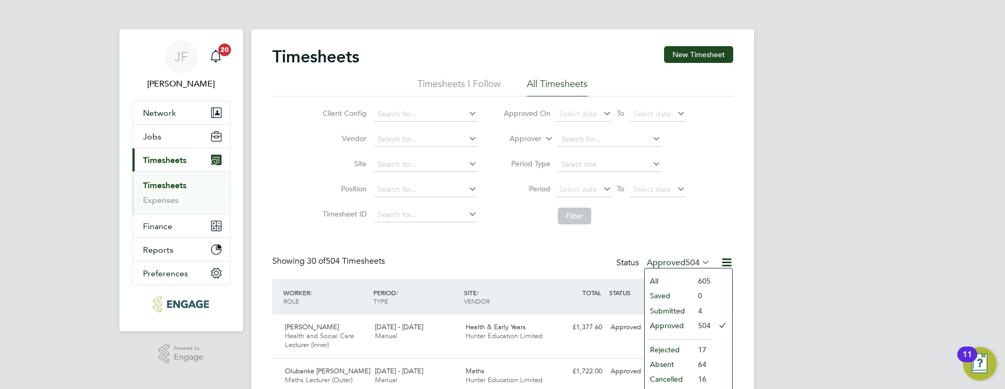
click at [678, 309] on li "Submitted" at bounding box center [669, 310] width 48 height 15
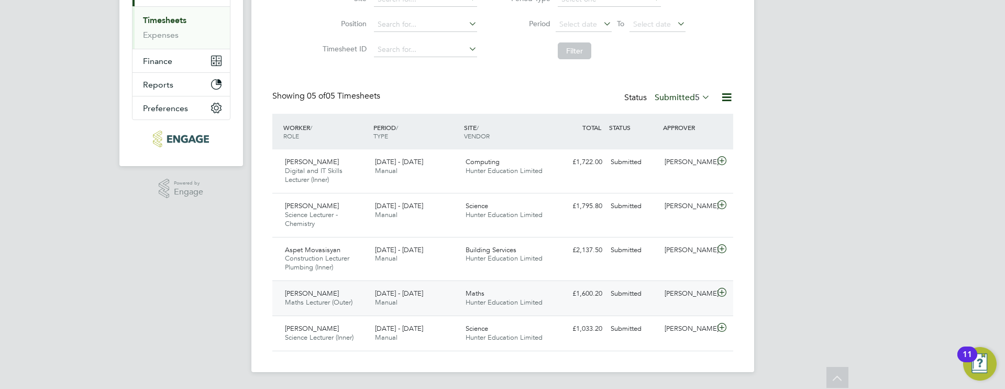
click at [727, 291] on icon at bounding box center [721, 292] width 13 height 8
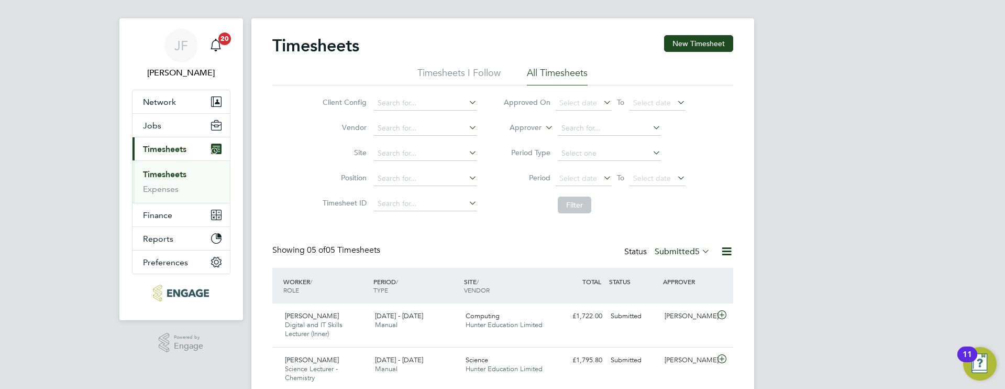
click at [700, 246] on icon at bounding box center [700, 251] width 0 height 15
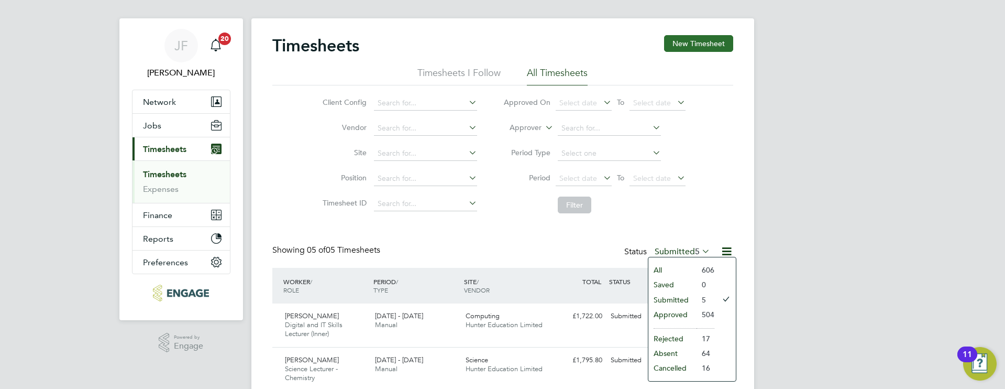
click at [710, 37] on button "New Timesheet" at bounding box center [698, 43] width 69 height 17
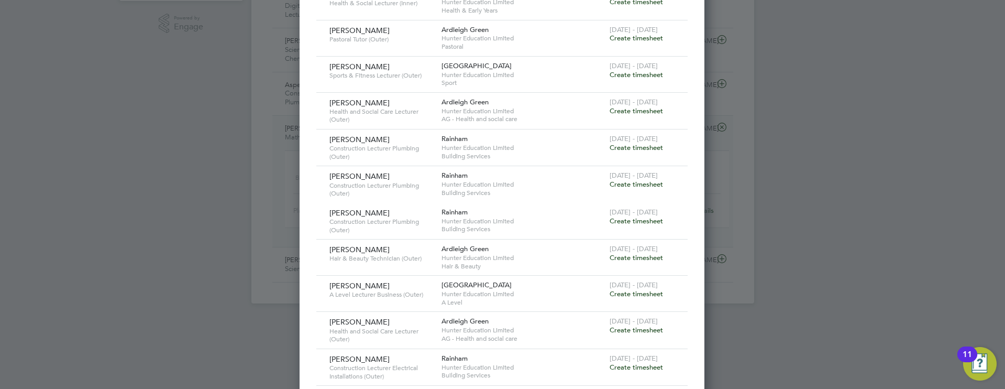
click at [623, 291] on span "Create timesheet" at bounding box center [636, 293] width 53 height 9
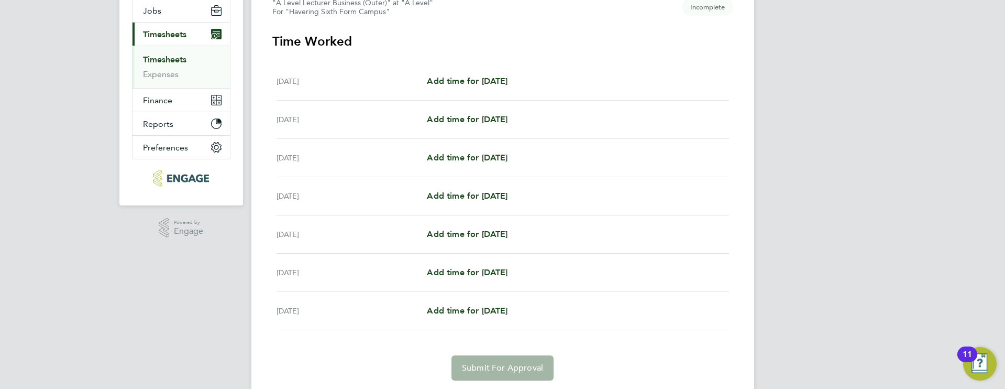
click at [490, 164] on div "Wed 24 Sep Add time for Wed 24 Sep Add time for Wed 24 Sep" at bounding box center [503, 158] width 453 height 38
click at [492, 160] on span "Add time for Wed 24 Sep" at bounding box center [467, 157] width 81 height 10
select select "60"
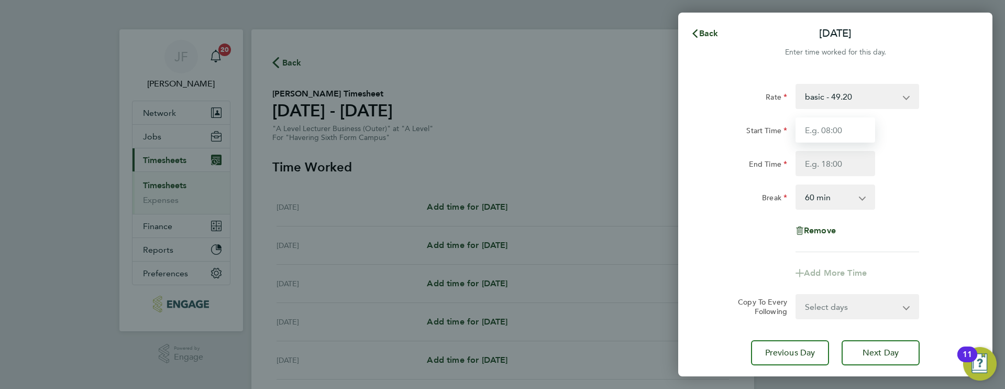
click at [833, 131] on input "Start Time" at bounding box center [836, 129] width 80 height 25
type input "08:30"
click at [836, 167] on input "End Time" at bounding box center [836, 163] width 80 height 25
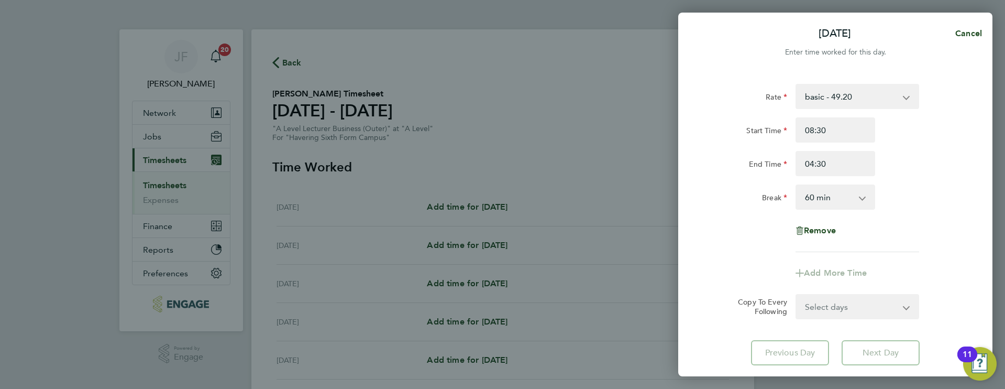
click at [942, 226] on div "Rate basic - 49.20 Start Time 08:30 End Time 04:30 Break 0 min 15 min 30 min 45…" at bounding box center [836, 168] width 256 height 168
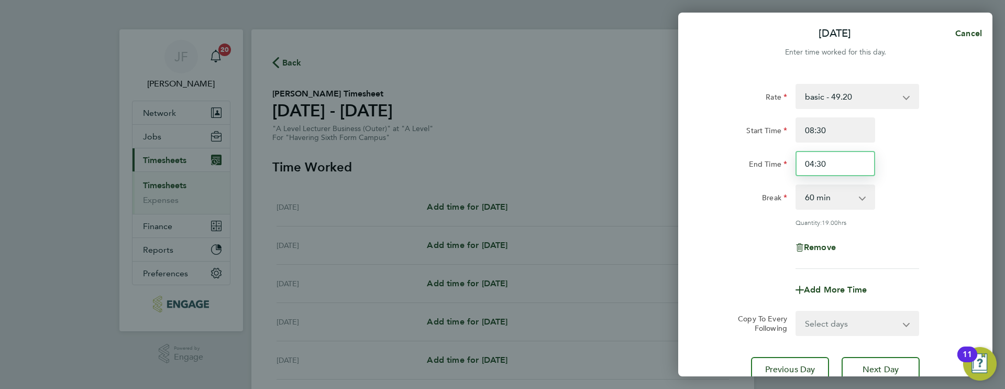
click at [812, 161] on input "04:30" at bounding box center [836, 163] width 80 height 25
type input "16:30"
click at [925, 196] on div "Break 0 min 15 min 30 min 45 min 60 min 75 min 90 min" at bounding box center [835, 196] width 264 height 25
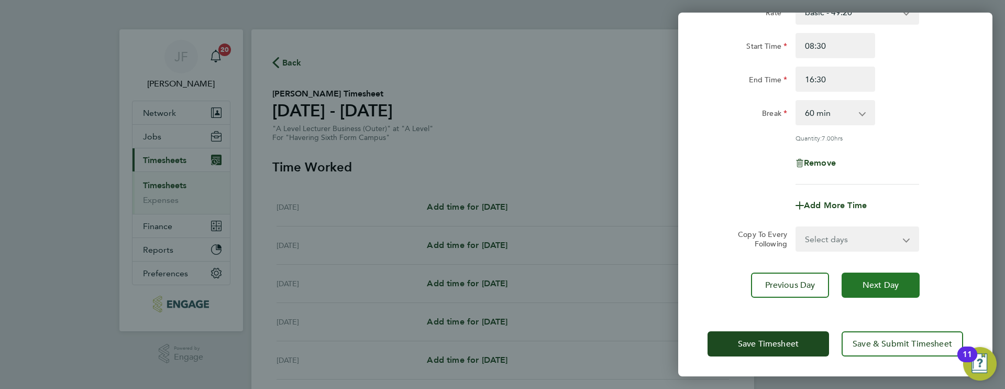
click at [881, 283] on span "Next Day" at bounding box center [881, 285] width 36 height 10
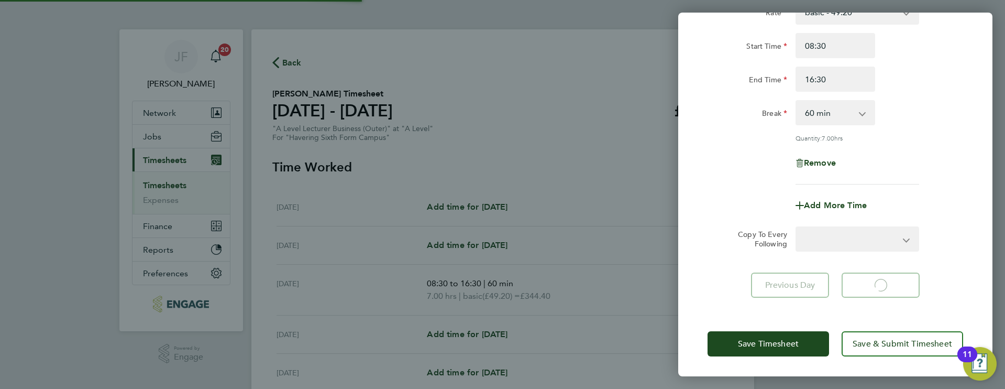
select select "60"
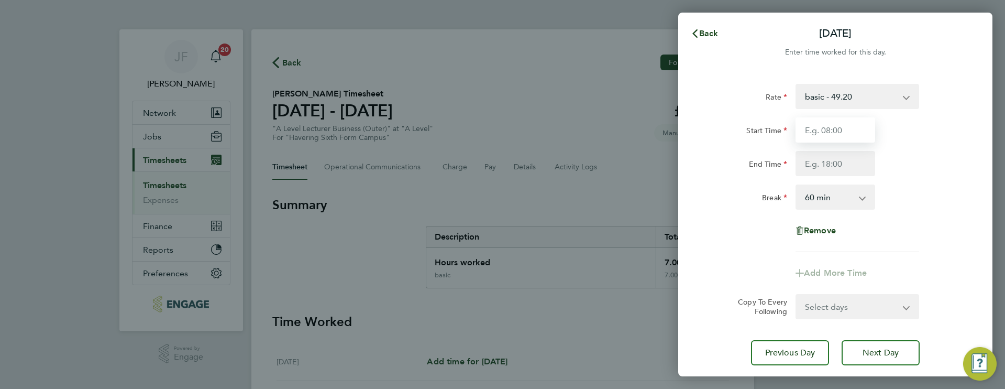
click at [842, 137] on input "Start Time" at bounding box center [836, 129] width 80 height 25
type input "08:30"
click at [833, 172] on input "End Time" at bounding box center [836, 163] width 80 height 25
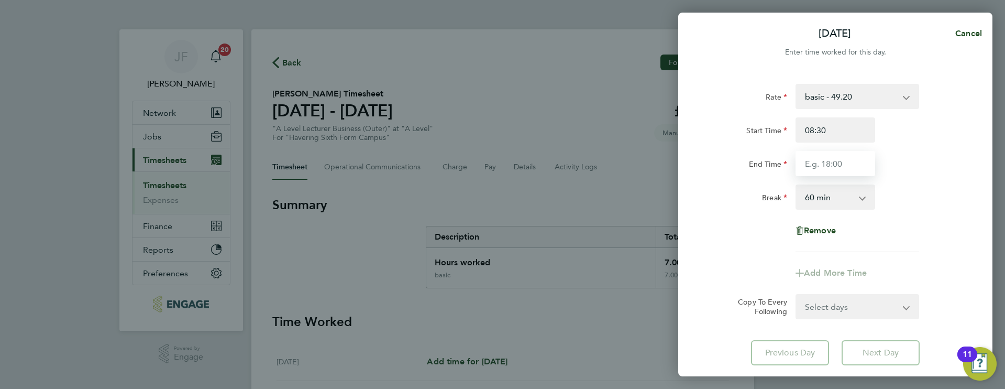
type input "16:30"
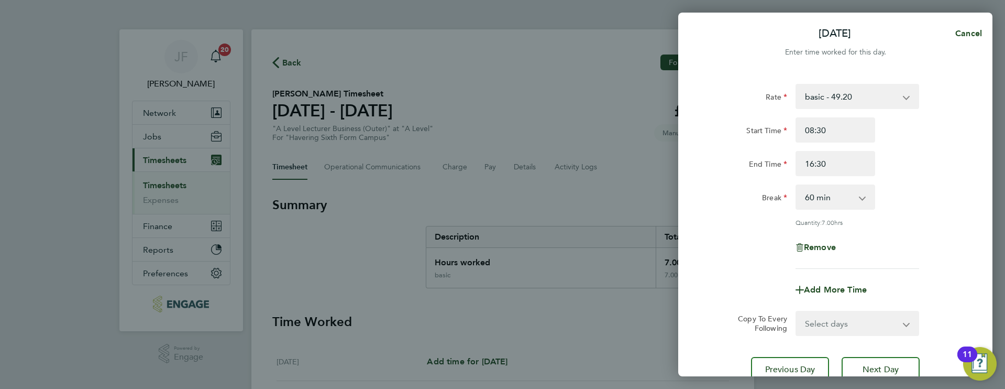
click at [936, 220] on div "Rate basic - 49.20 Start Time 08:30 End Time 16:30 Break 0 min 15 min 30 min 45…" at bounding box center [836, 176] width 256 height 185
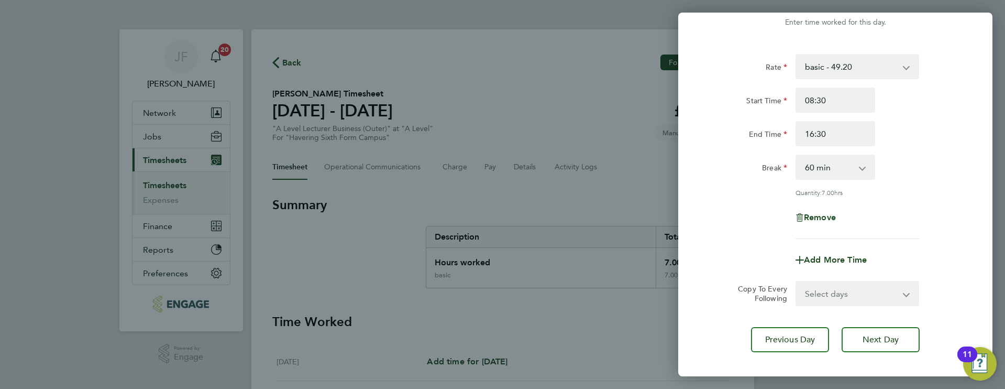
scroll to position [84, 0]
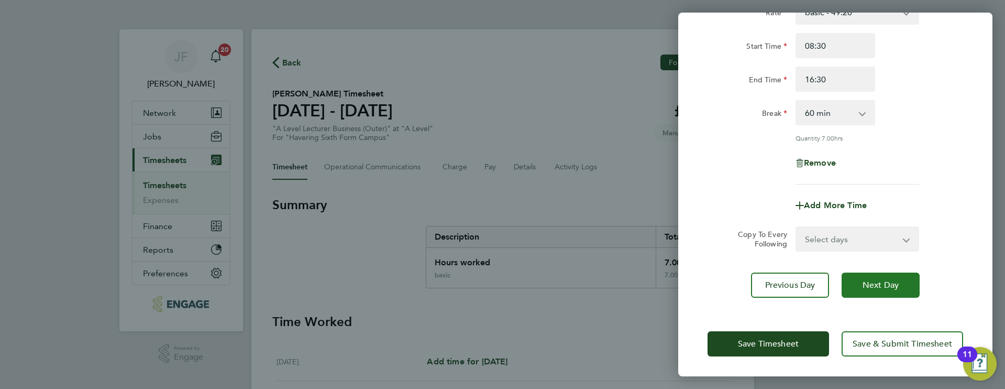
click at [891, 273] on button "Next Day" at bounding box center [881, 284] width 78 height 25
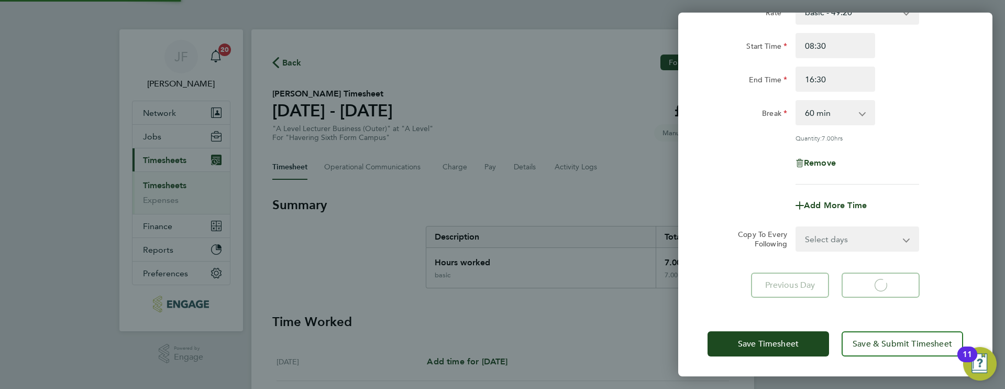
select select "60"
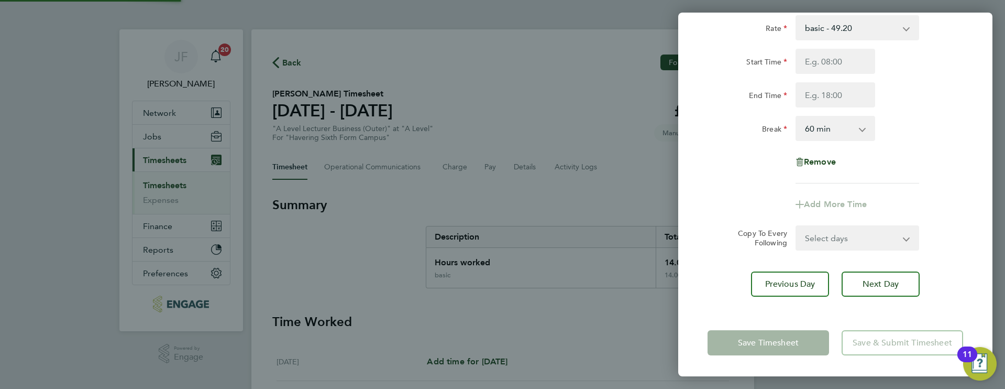
scroll to position [69, 0]
click at [846, 61] on input "Start Time" at bounding box center [836, 61] width 80 height 25
type input "08:30"
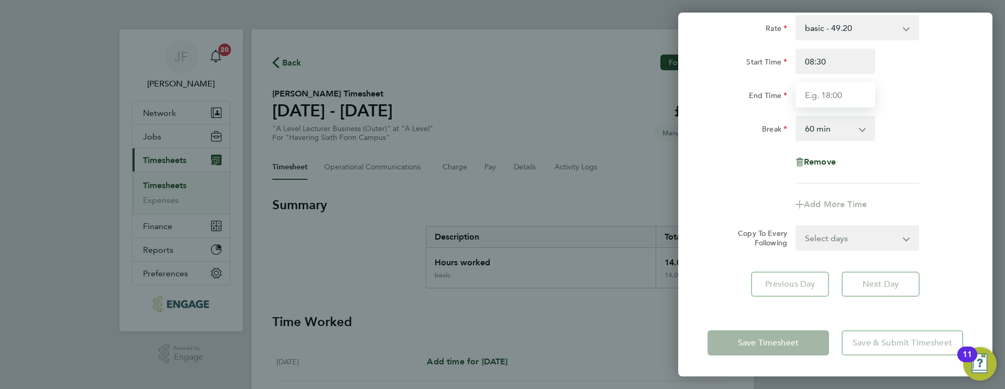
drag, startPoint x: 840, startPoint y: 91, endPoint x: 844, endPoint y: 95, distance: 5.9
click at [841, 92] on input "End Time" at bounding box center [836, 94] width 80 height 25
type input "16:30"
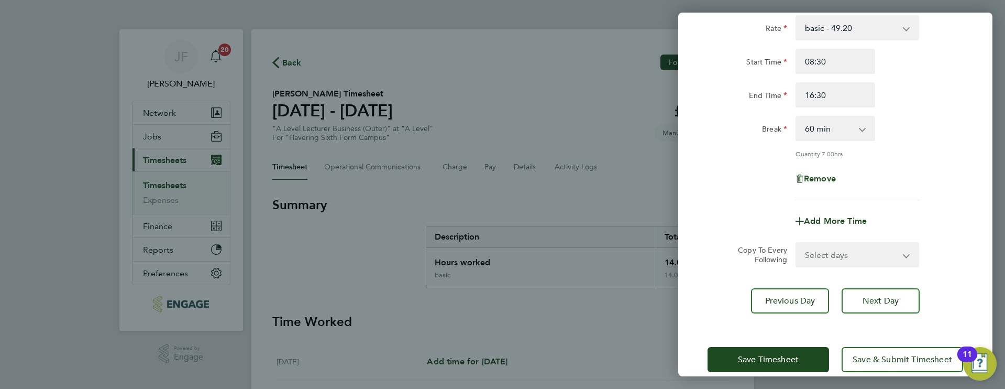
click at [927, 179] on div "Rate basic - 49.20 Start Time 08:30 End Time 16:30 Break 0 min 15 min 30 min 45…" at bounding box center [836, 107] width 256 height 185
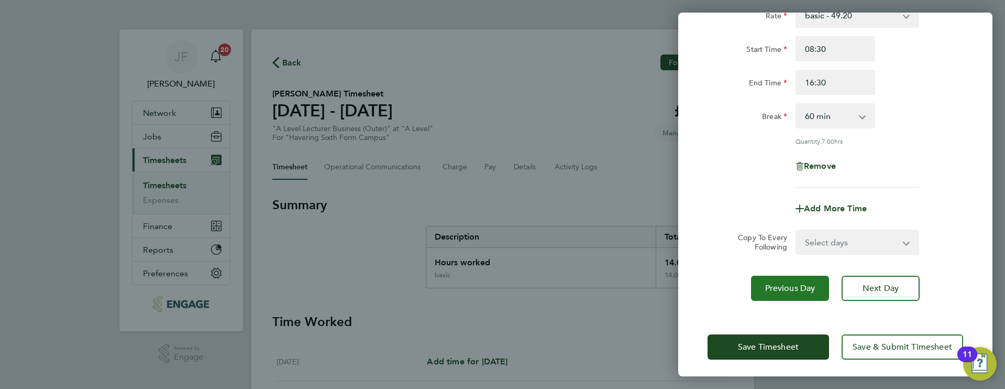
scroll to position [84, 0]
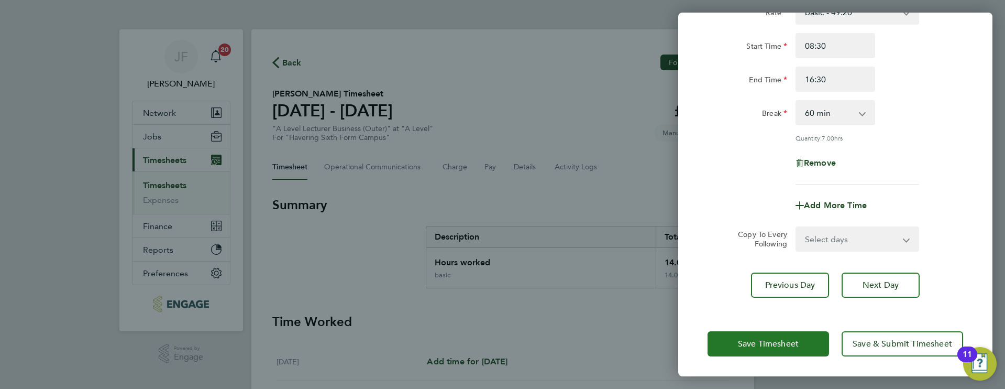
click at [779, 340] on span "Save Timesheet" at bounding box center [768, 343] width 61 height 10
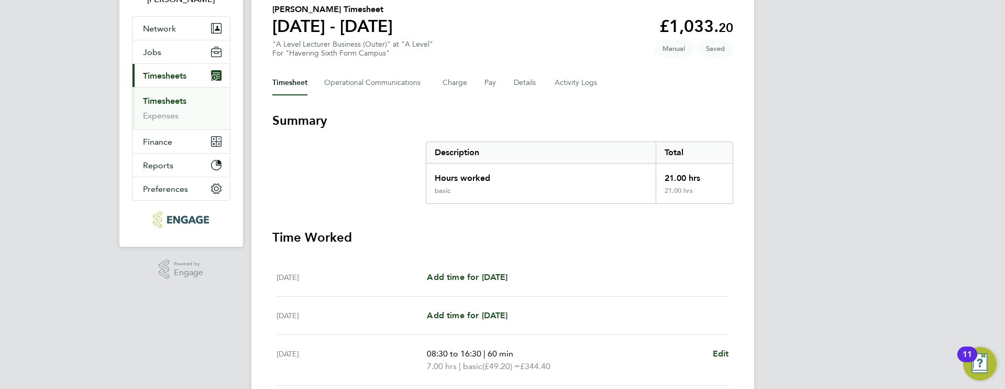
scroll to position [351, 0]
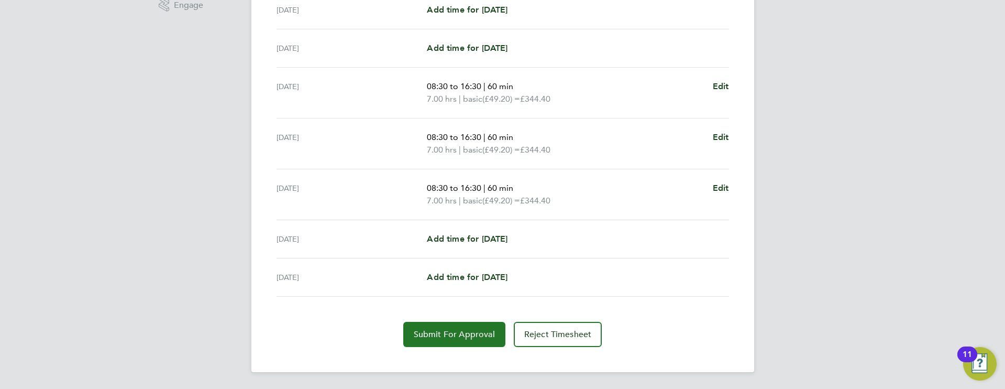
click at [448, 337] on span "Submit For Approval" at bounding box center [454, 334] width 81 height 10
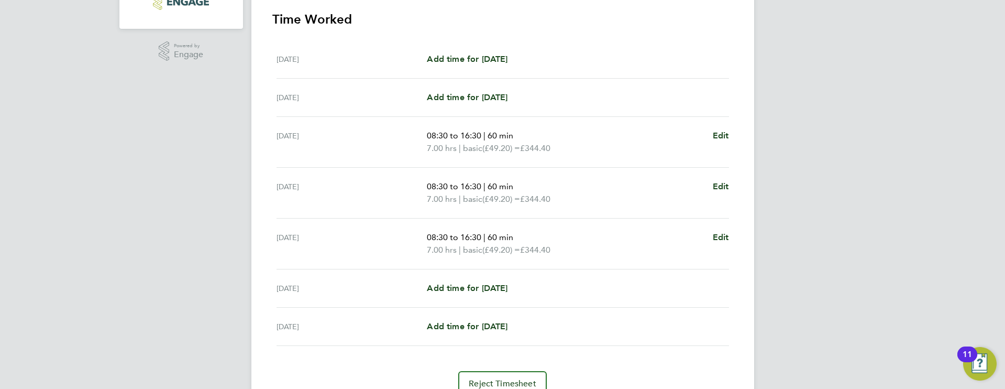
scroll to position [0, 0]
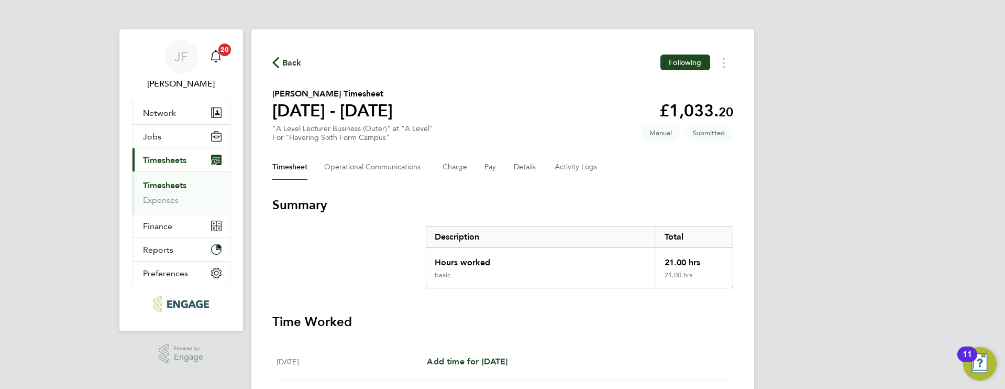
click at [183, 188] on link "Timesheets" at bounding box center [164, 185] width 43 height 10
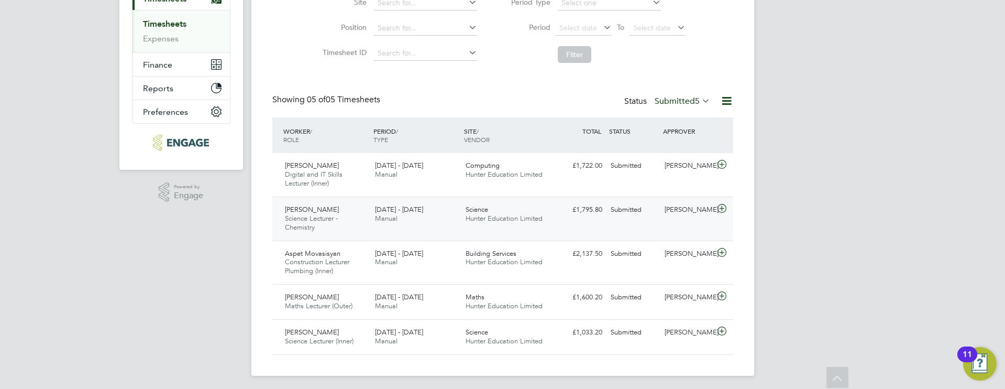
scroll to position [165, 0]
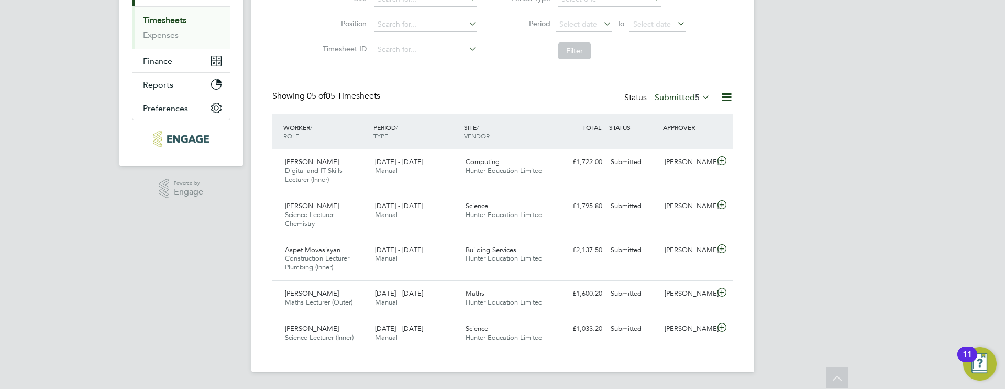
click at [686, 93] on label "Submitted 5" at bounding box center [683, 97] width 56 height 10
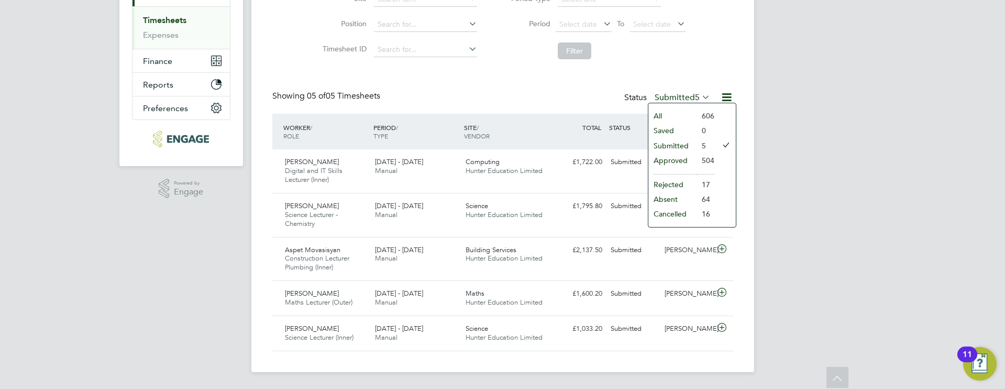
click at [689, 116] on li "All" at bounding box center [672, 115] width 48 height 15
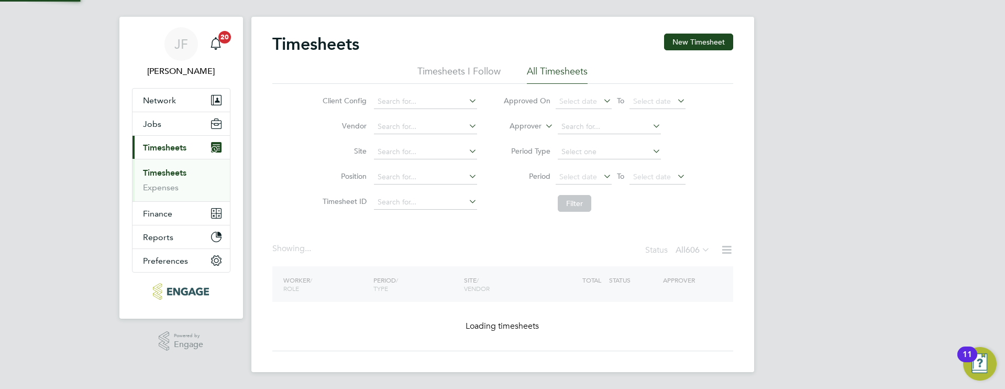
click at [699, 190] on li "Filter" at bounding box center [594, 203] width 208 height 27
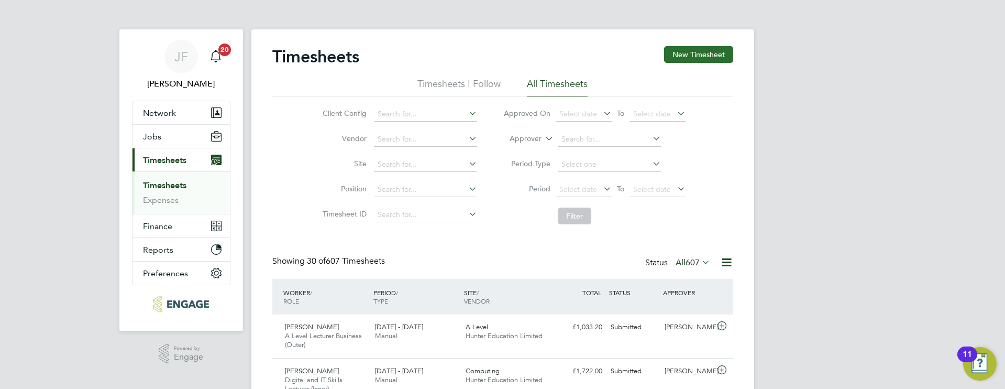
click at [694, 57] on button "New Timesheet" at bounding box center [698, 54] width 69 height 17
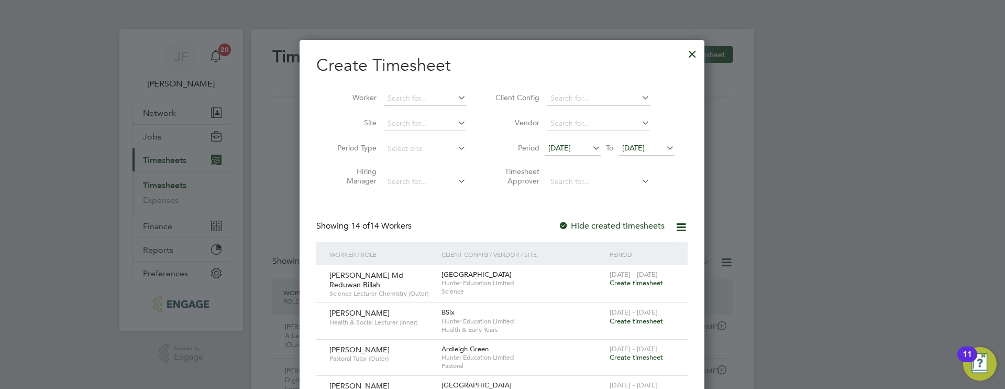
click at [633, 225] on label "Hide created timesheets" at bounding box center [611, 225] width 106 height 10
click at [699, 57] on div at bounding box center [692, 51] width 19 height 19
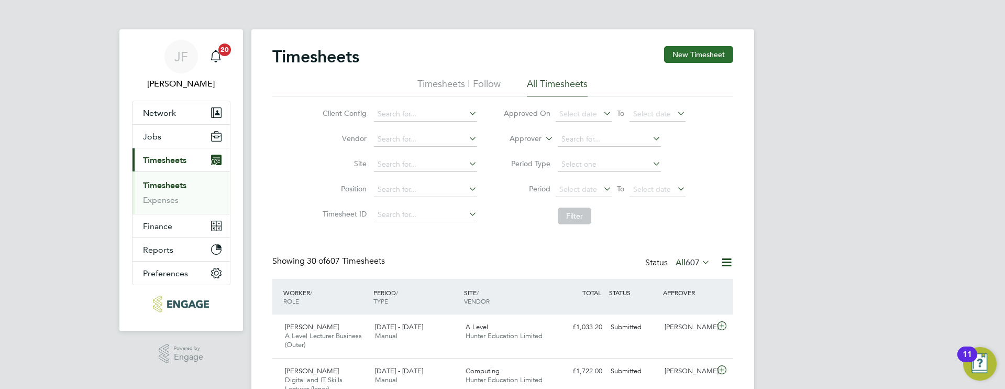
click at [692, 56] on button "New Timesheet" at bounding box center [698, 54] width 69 height 17
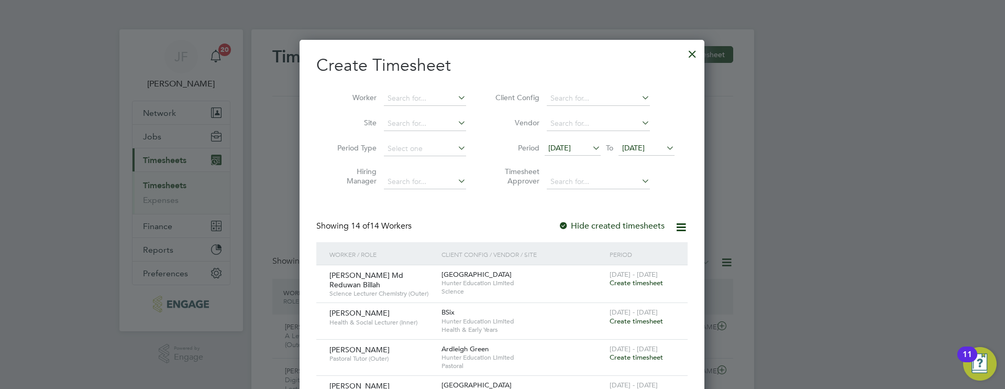
drag, startPoint x: 696, startPoint y: 51, endPoint x: 691, endPoint y: 262, distance: 211.1
click at [695, 54] on div at bounding box center [692, 51] width 19 height 19
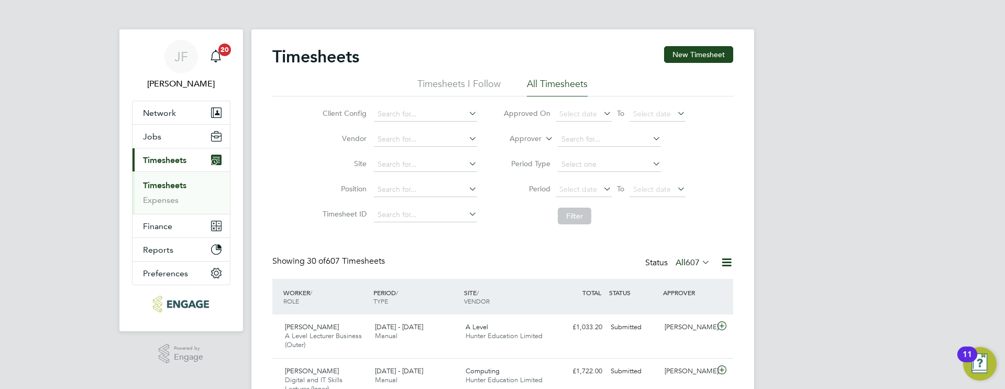
click at [700, 262] on icon at bounding box center [700, 262] width 0 height 15
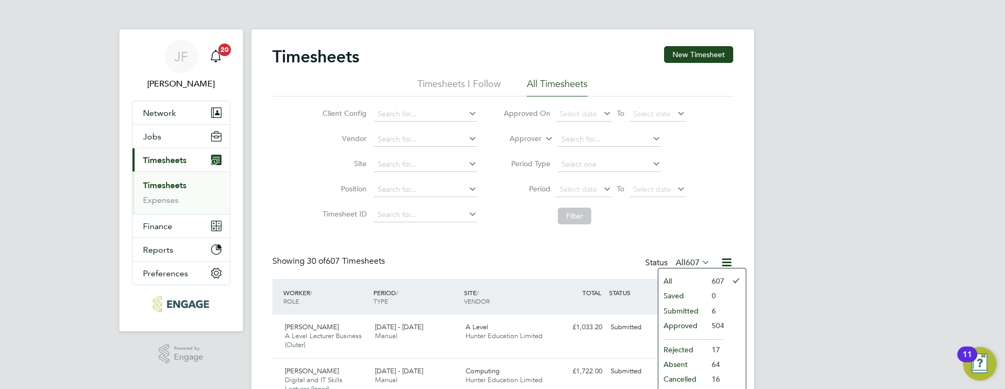
click at [680, 326] on li "Approved" at bounding box center [682, 325] width 48 height 15
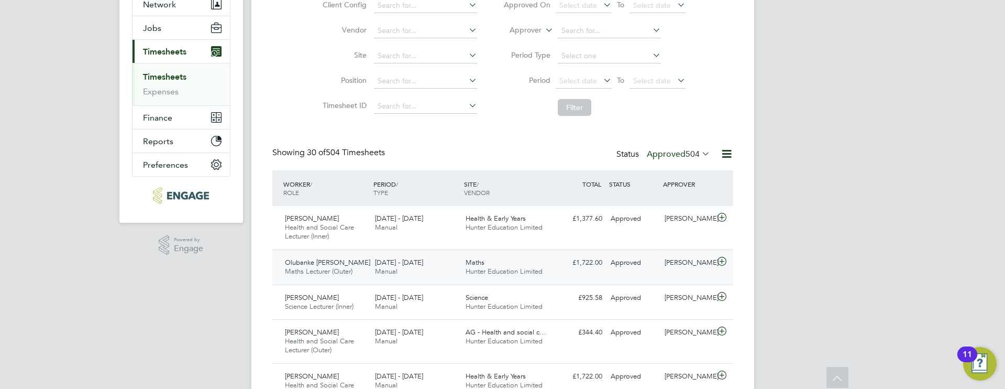
click at [720, 261] on icon at bounding box center [721, 261] width 13 height 8
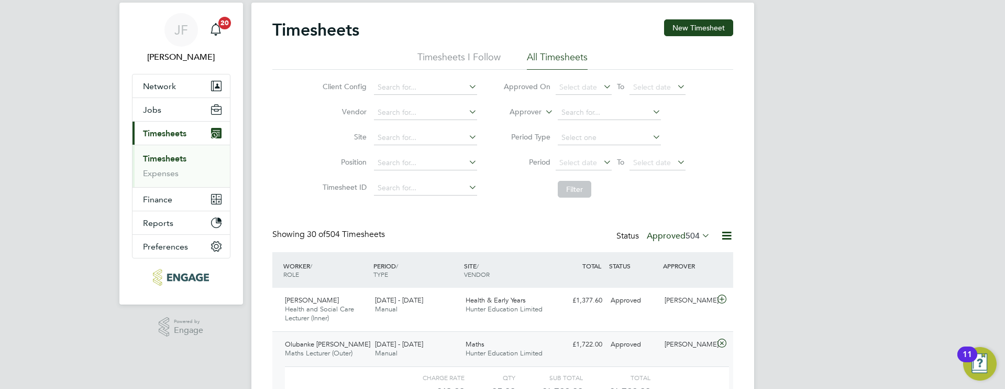
scroll to position [26, 0]
click at [682, 236] on label "Approved 504" at bounding box center [678, 236] width 63 height 10
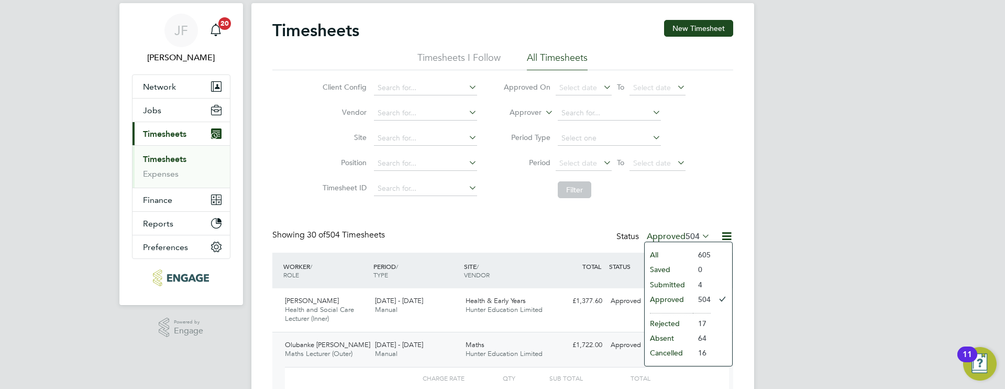
click at [685, 296] on li "Approved" at bounding box center [669, 299] width 48 height 15
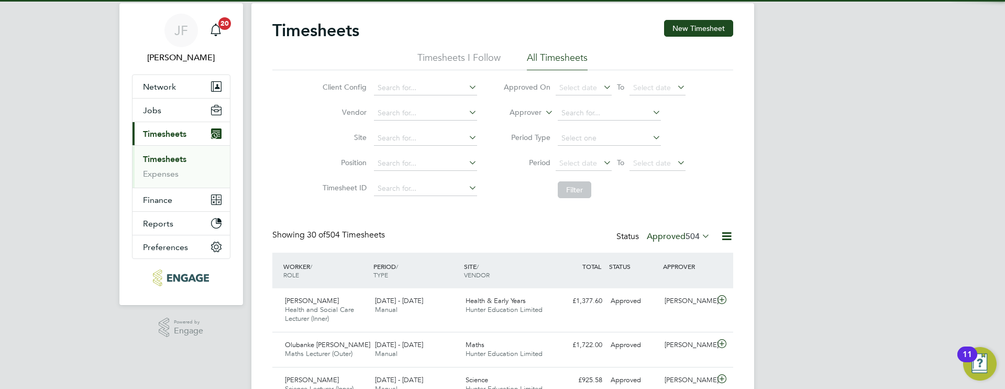
scroll to position [5, 5]
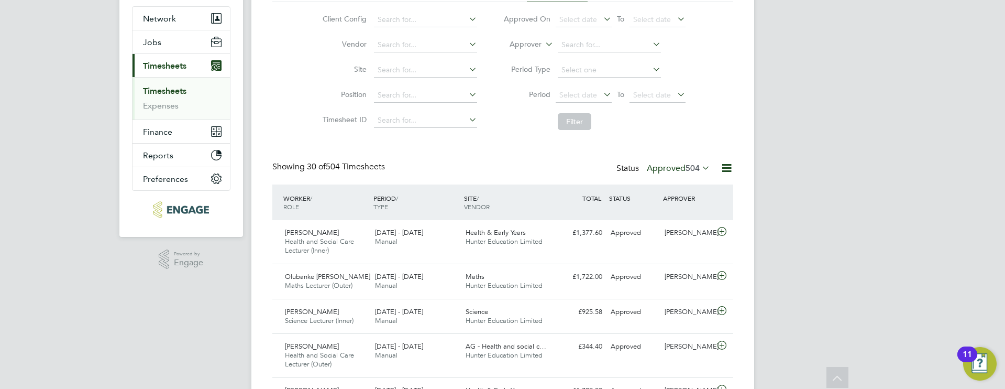
click at [700, 167] on icon at bounding box center [700, 167] width 0 height 15
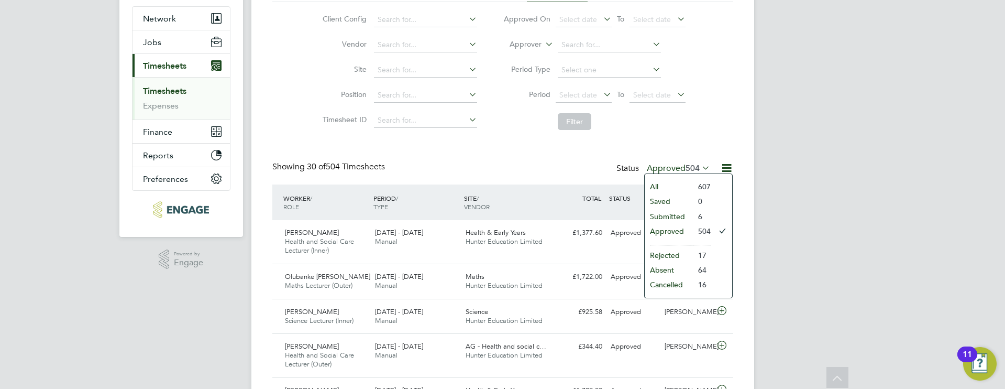
click at [681, 217] on li "Submitted" at bounding box center [669, 216] width 48 height 15
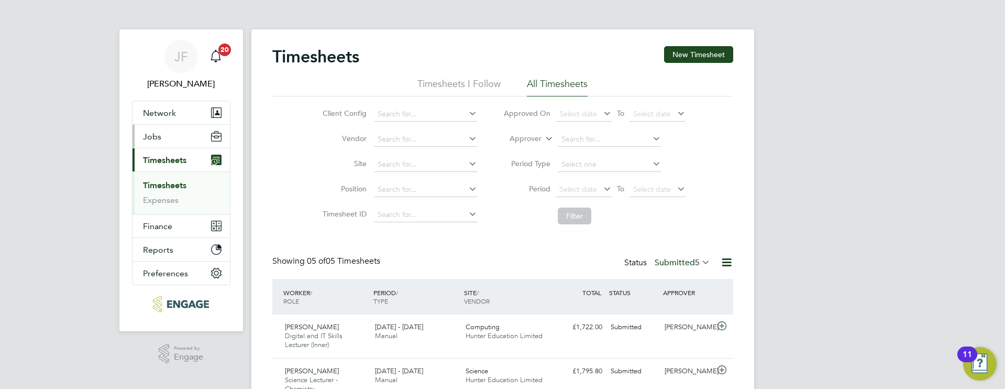
click at [165, 135] on button "Jobs" at bounding box center [181, 136] width 97 height 23
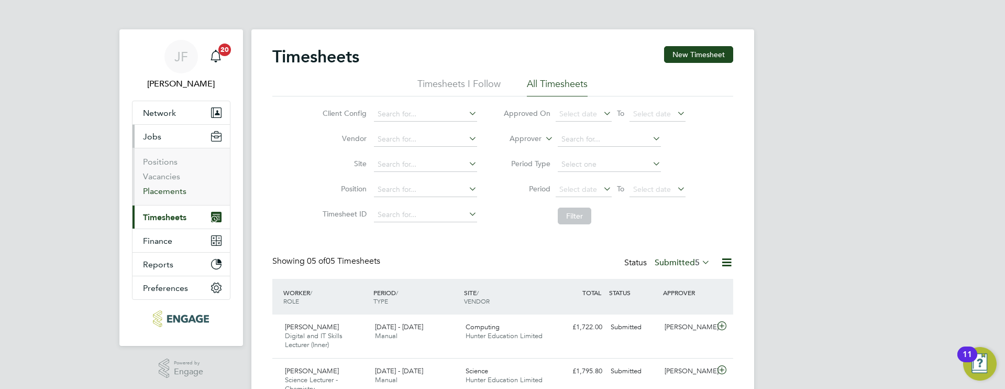
click at [183, 192] on link "Placements" at bounding box center [164, 191] width 43 height 10
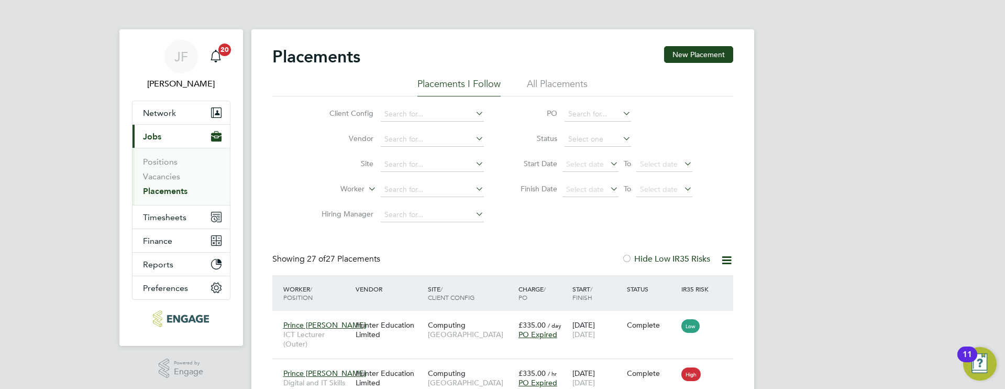
click at [568, 85] on li "All Placements" at bounding box center [557, 87] width 61 height 19
click at [169, 165] on link "Positions" at bounding box center [160, 162] width 35 height 10
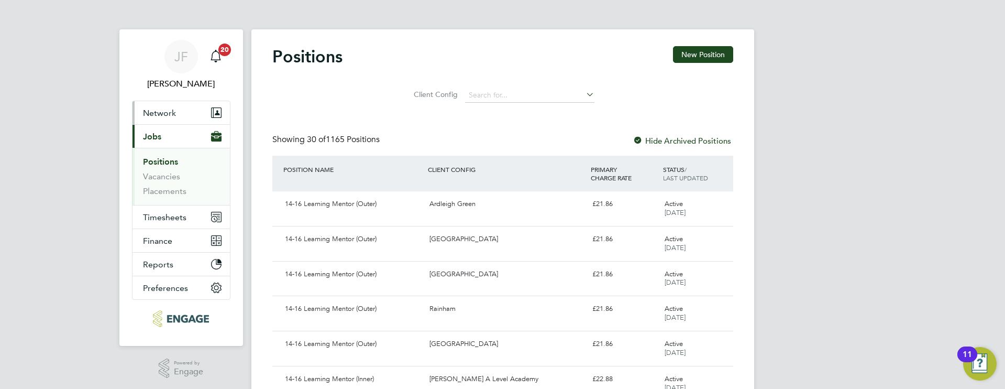
click at [181, 118] on button "Network" at bounding box center [181, 112] width 97 height 23
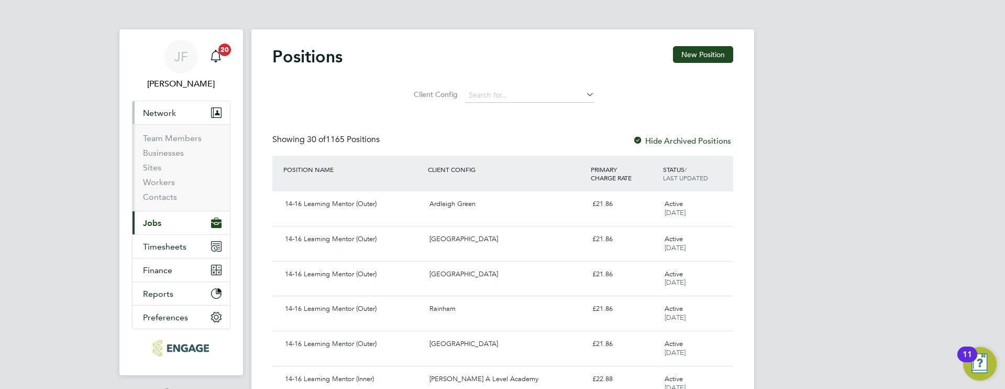
click at [161, 222] on span "Jobs" at bounding box center [152, 223] width 18 height 10
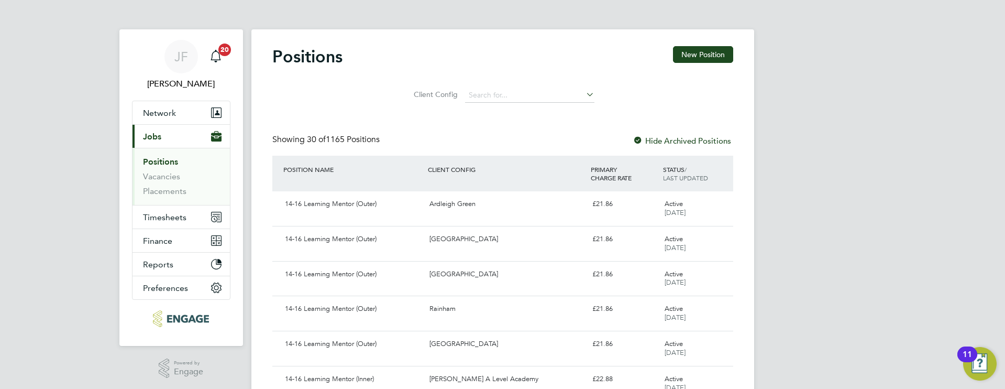
click at [167, 163] on link "Positions" at bounding box center [160, 162] width 35 height 10
drag, startPoint x: 156, startPoint y: 169, endPoint x: 157, endPoint y: 177, distance: 7.9
click at [156, 171] on ul "Positions Vacancies Placements" at bounding box center [181, 176] width 97 height 57
click at [157, 178] on link "Vacancies" at bounding box center [161, 176] width 37 height 10
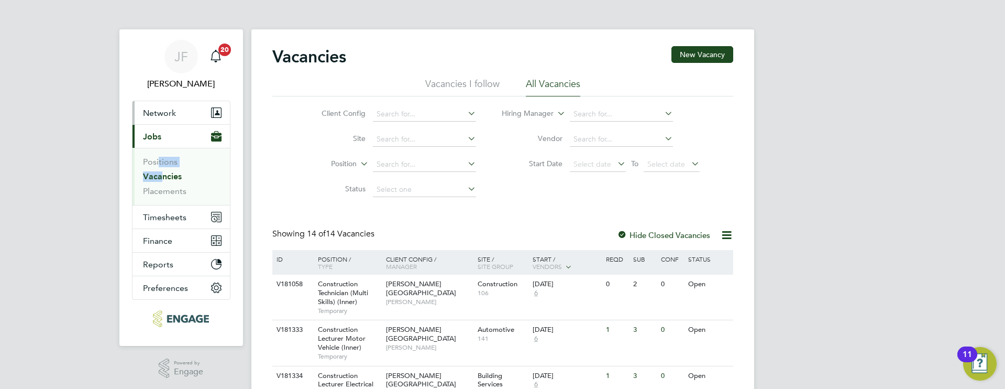
click at [158, 118] on button "Network" at bounding box center [181, 112] width 97 height 23
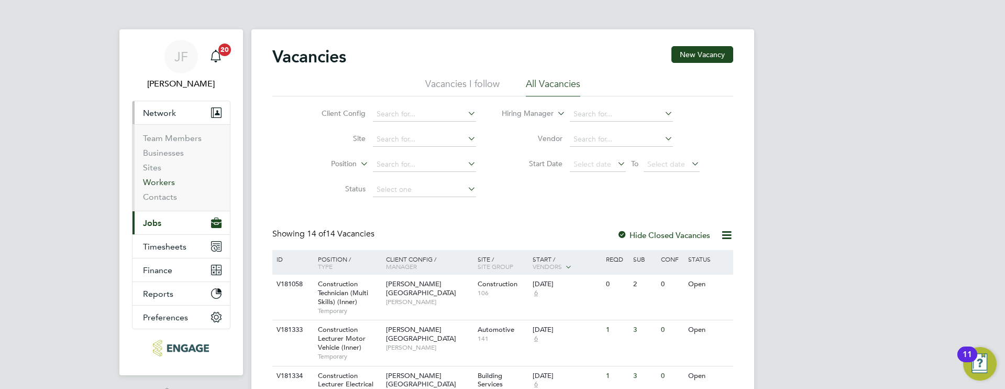
click at [161, 179] on link "Workers" at bounding box center [159, 182] width 32 height 10
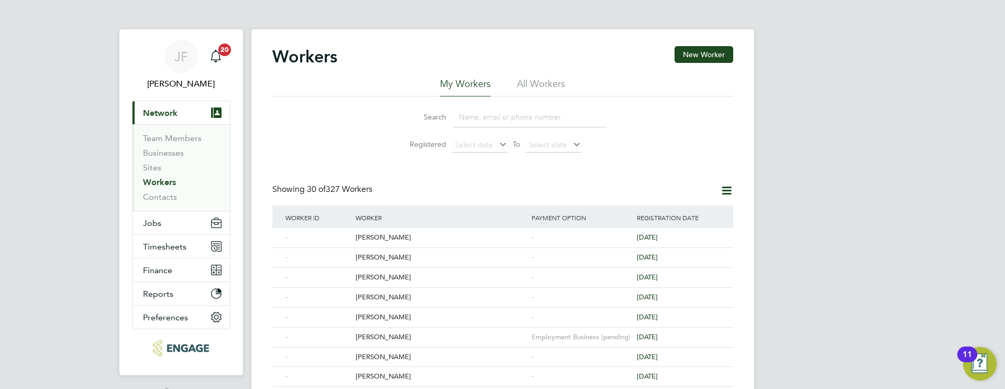
click at [488, 120] on input at bounding box center [530, 117] width 153 height 20
click at [582, 336] on div "Employment Business (pending)" at bounding box center [582, 336] width 106 height 19
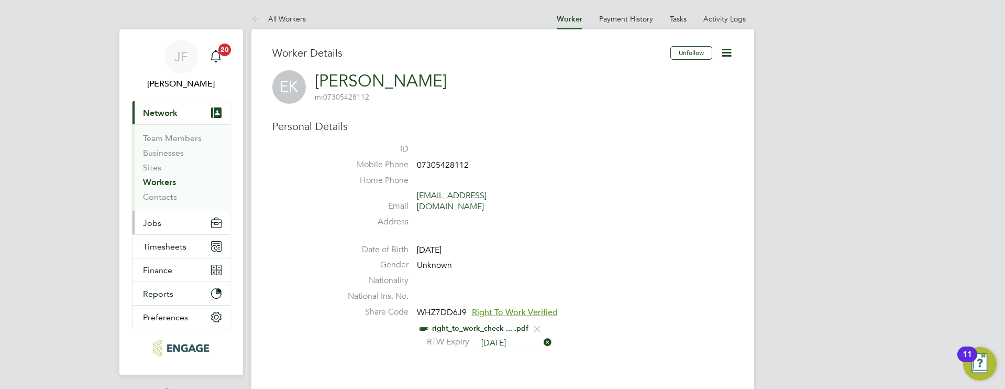
click at [170, 219] on button "Jobs" at bounding box center [181, 222] width 97 height 23
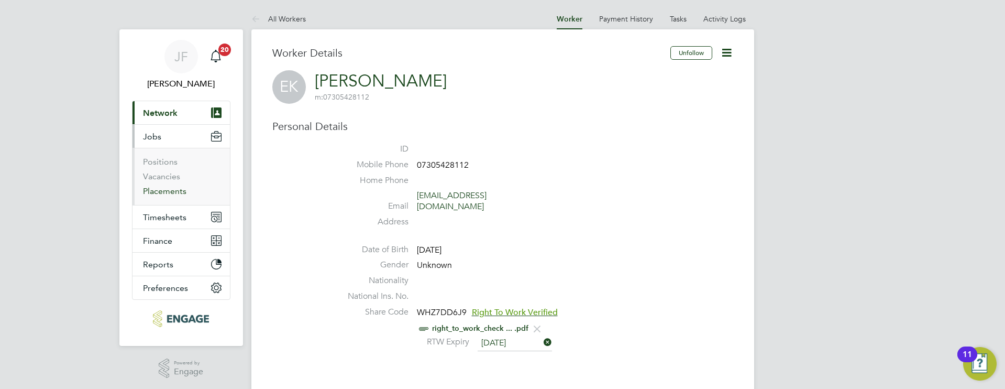
click at [176, 194] on link "Placements" at bounding box center [164, 191] width 43 height 10
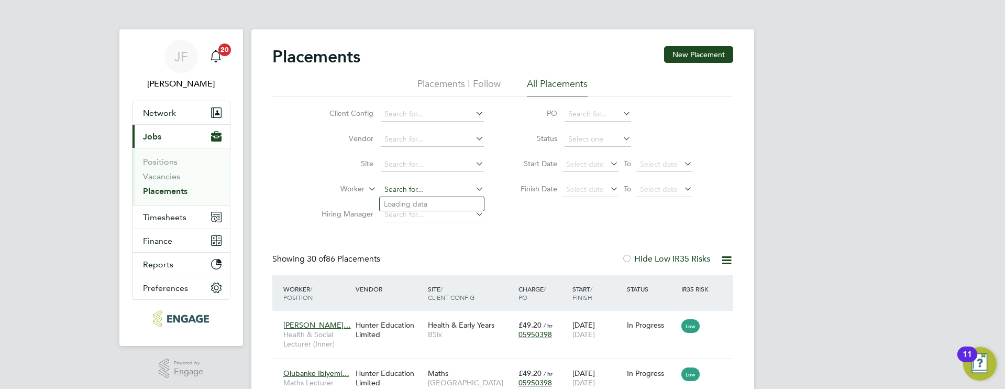
click at [426, 184] on input at bounding box center [432, 189] width 103 height 15
click at [427, 201] on li "[PERSON_NAME]" at bounding box center [444, 204] width 129 height 14
type input "[PERSON_NAME]"
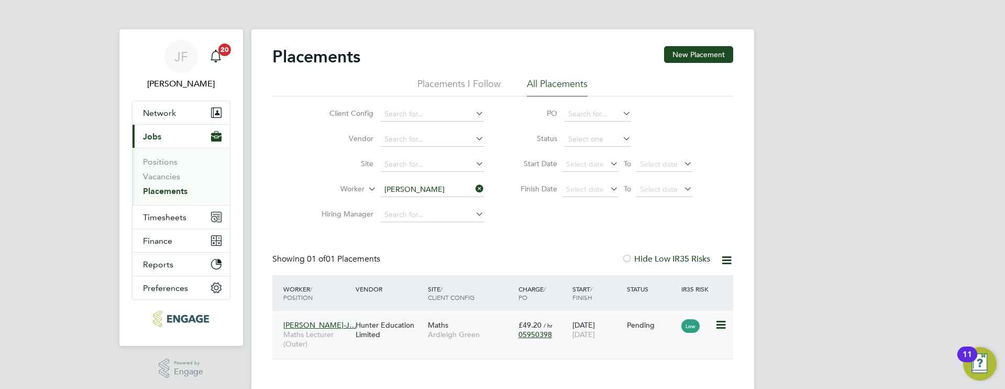
click at [425, 332] on div "Maths Ardleigh Green" at bounding box center [470, 329] width 91 height 29
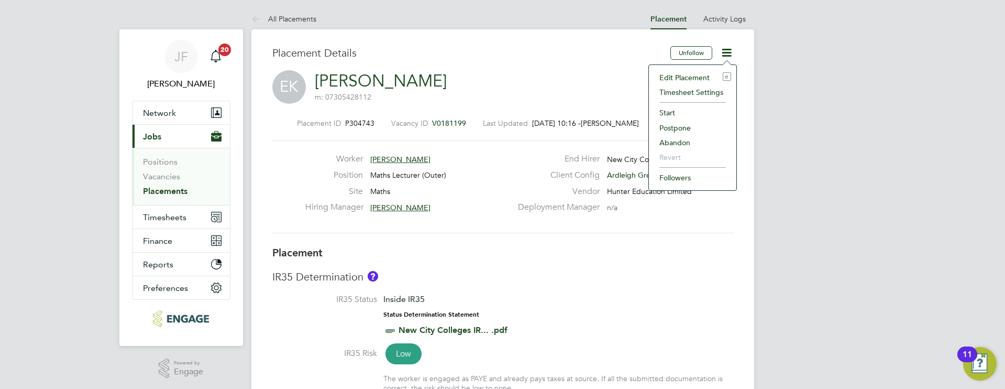
click at [674, 113] on li "Start" at bounding box center [692, 112] width 77 height 15
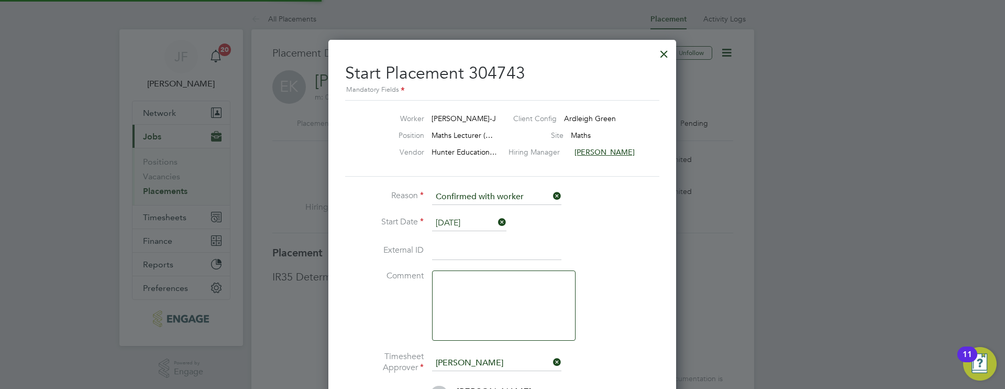
scroll to position [5, 5]
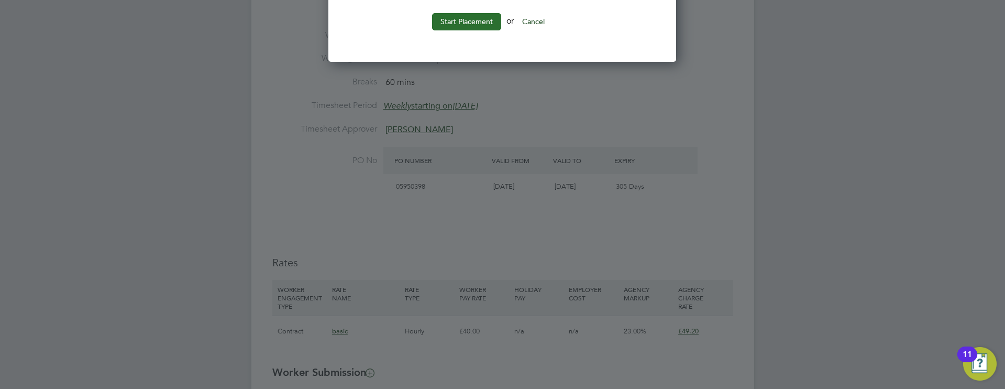
click at [466, 27] on button "Start Placement" at bounding box center [466, 21] width 69 height 17
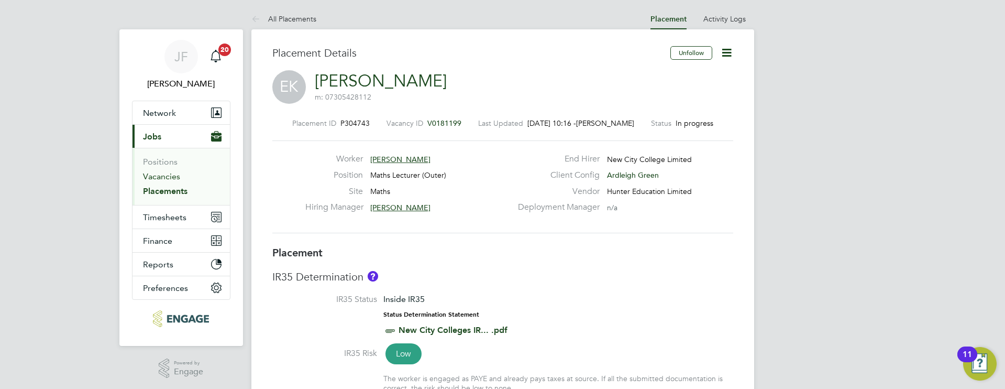
click at [171, 179] on link "Vacancies" at bounding box center [161, 176] width 37 height 10
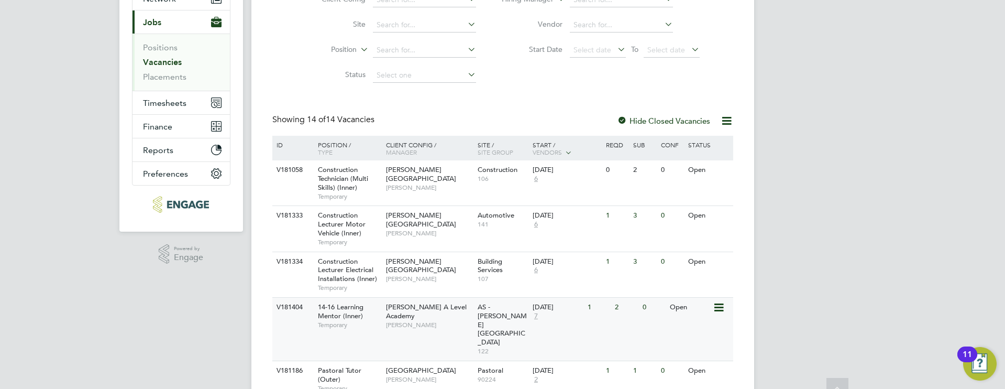
scroll to position [127, 0]
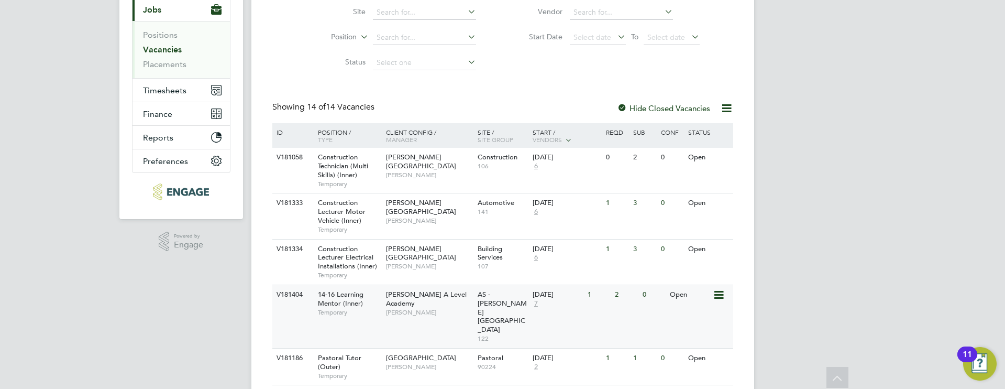
click at [404, 294] on span "[PERSON_NAME] A Level Academy" at bounding box center [426, 299] width 81 height 18
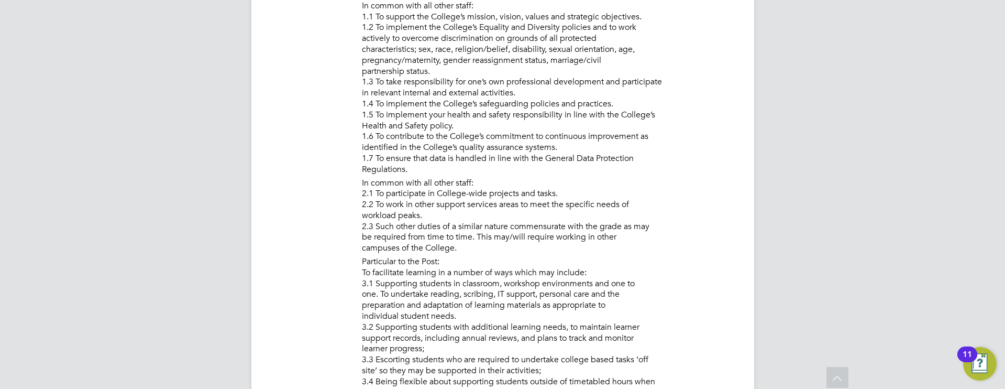
scroll to position [512, 0]
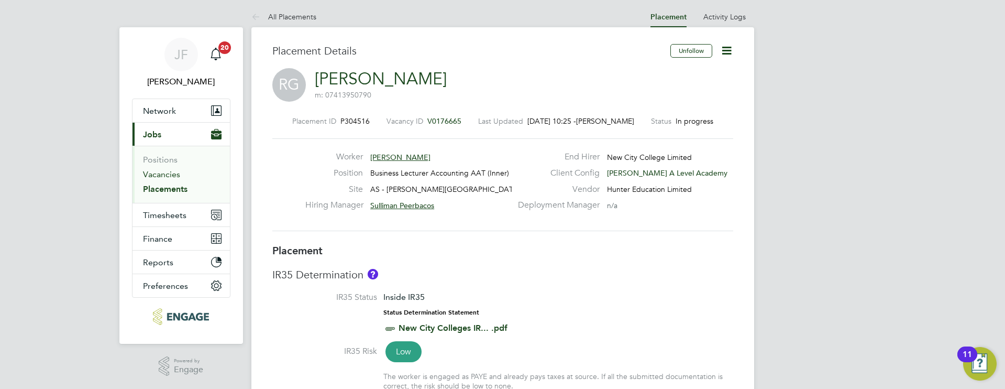
scroll to position [3, 0]
click at [160, 179] on li "Vacancies" at bounding box center [182, 176] width 79 height 15
click at [166, 175] on link "Vacancies" at bounding box center [161, 174] width 37 height 10
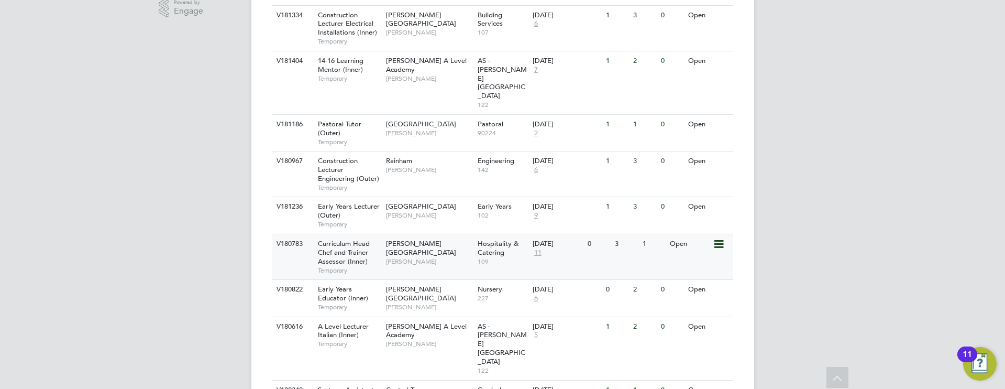
scroll to position [330, 0]
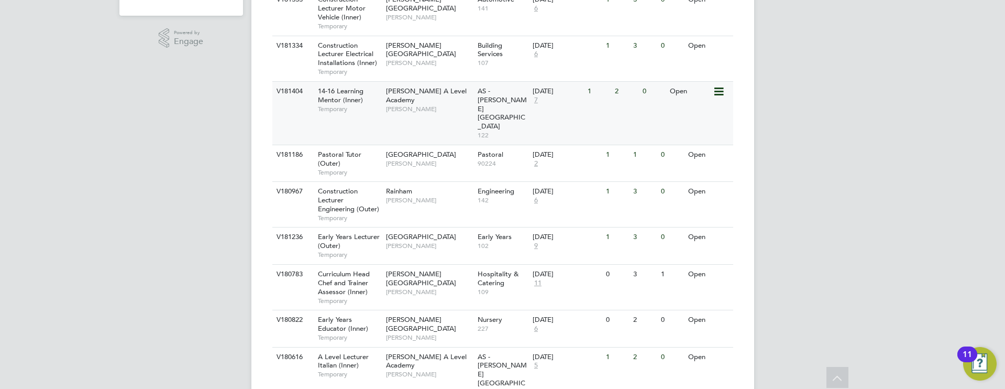
click at [349, 98] on span "14-16 Learning Mentor (Inner)" at bounding box center [341, 95] width 46 height 18
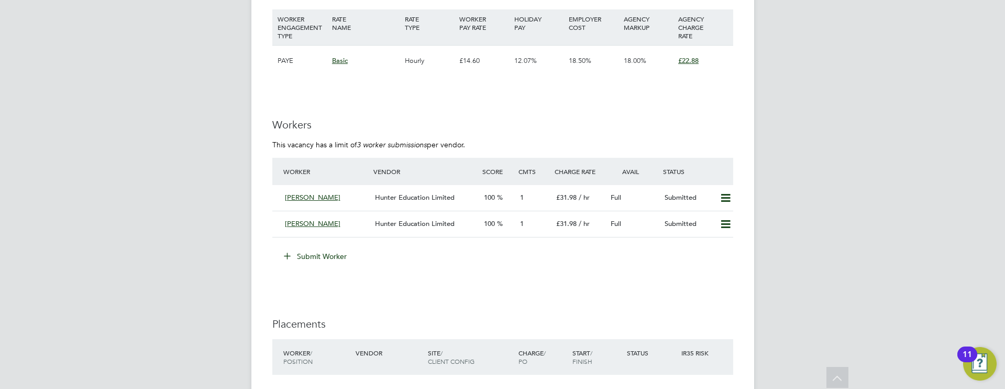
scroll to position [1646, 0]
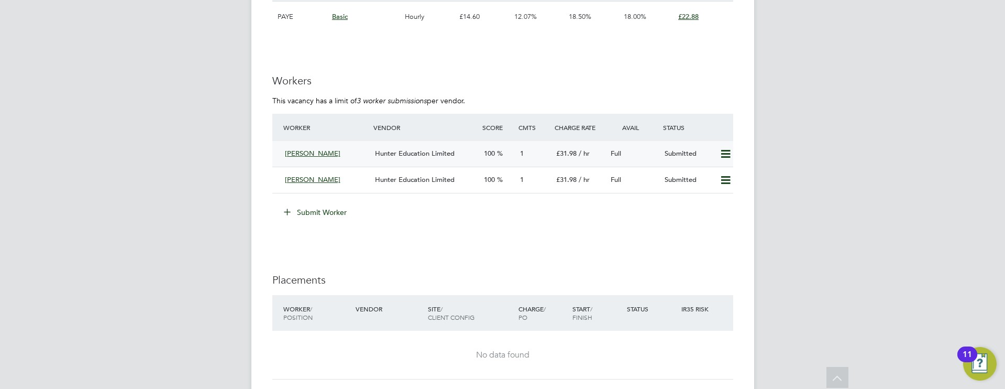
click at [424, 158] on div "Hunter Education Limited" at bounding box center [425, 153] width 108 height 17
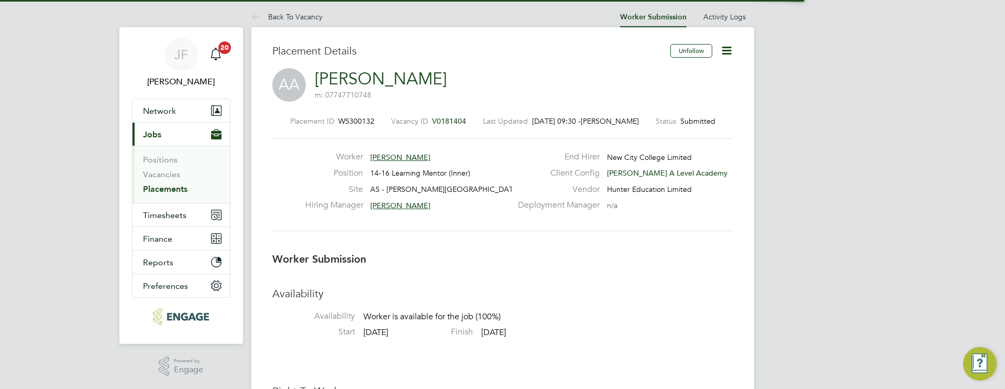
scroll to position [10, 84]
